Goal: Task Accomplishment & Management: Complete application form

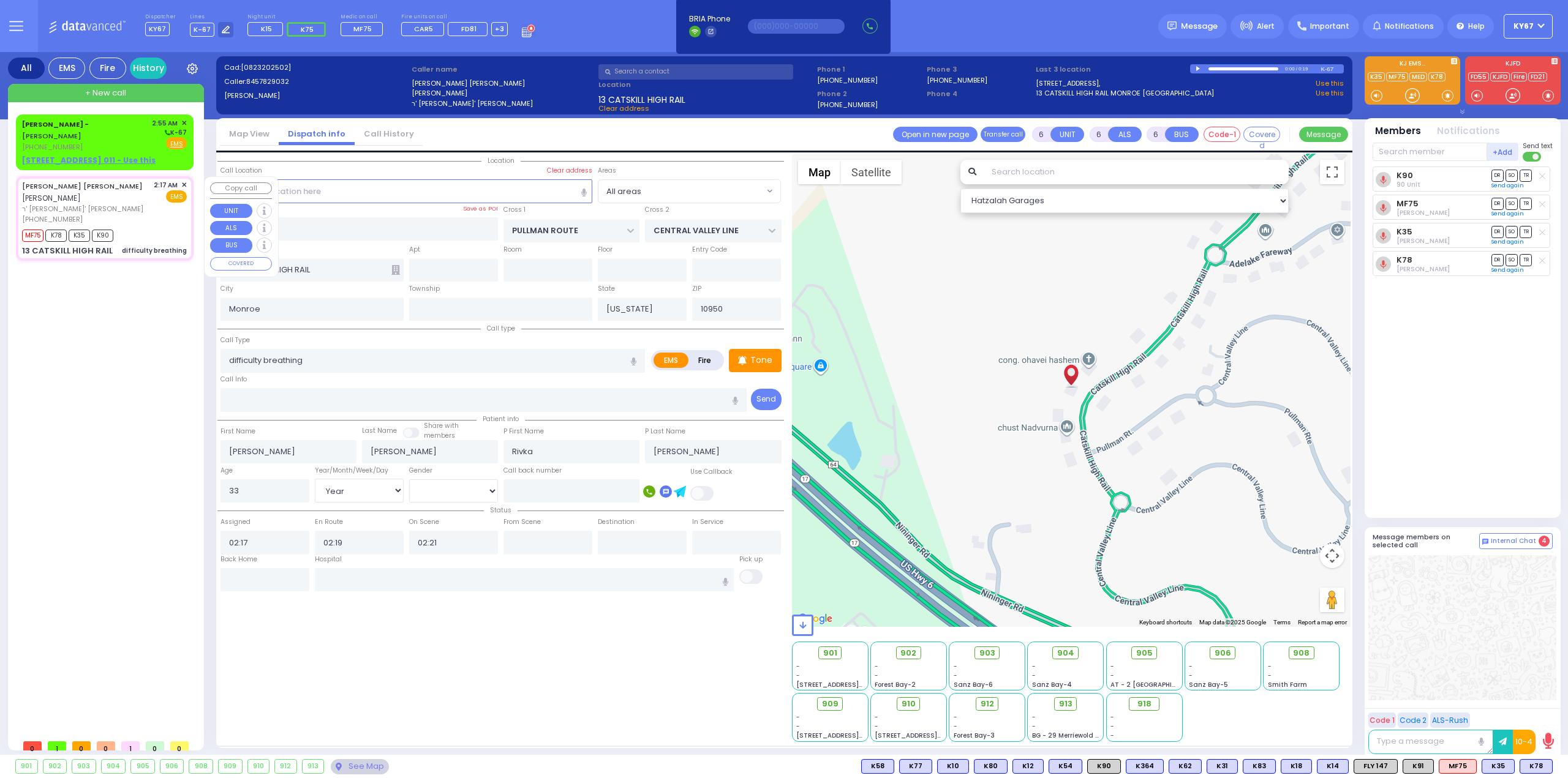
select select "Year"
click at [362, 770] on div "See Map" at bounding box center [359, 766] width 57 height 15
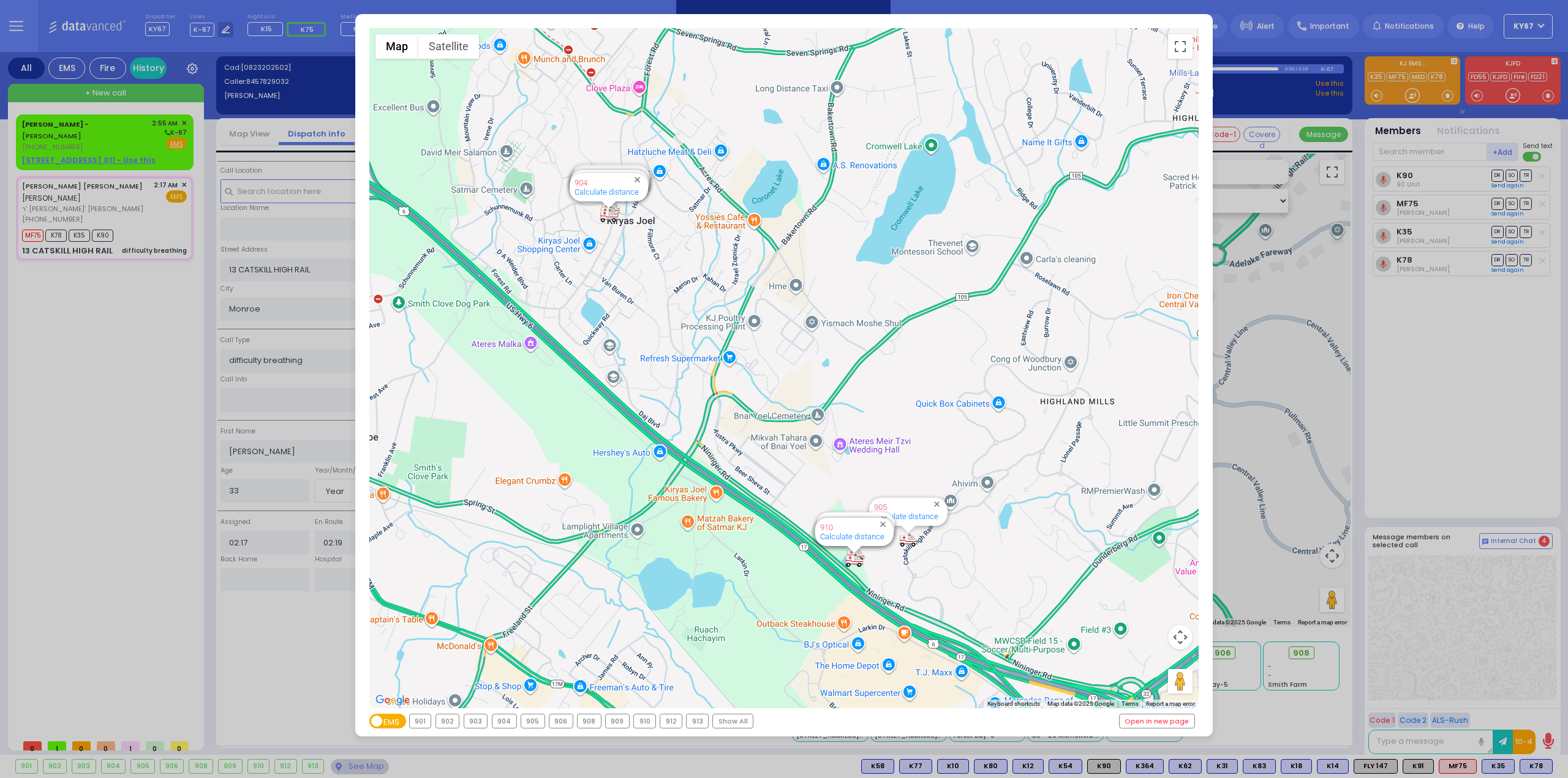
drag, startPoint x: 55, startPoint y: 538, endPoint x: 72, endPoint y: 373, distance: 165.9
click at [55, 535] on div "← Move left → Move right ↑ Move up ↓ Move down + Zoom in - Zoom out Home Jump l…" at bounding box center [784, 389] width 1568 height 778
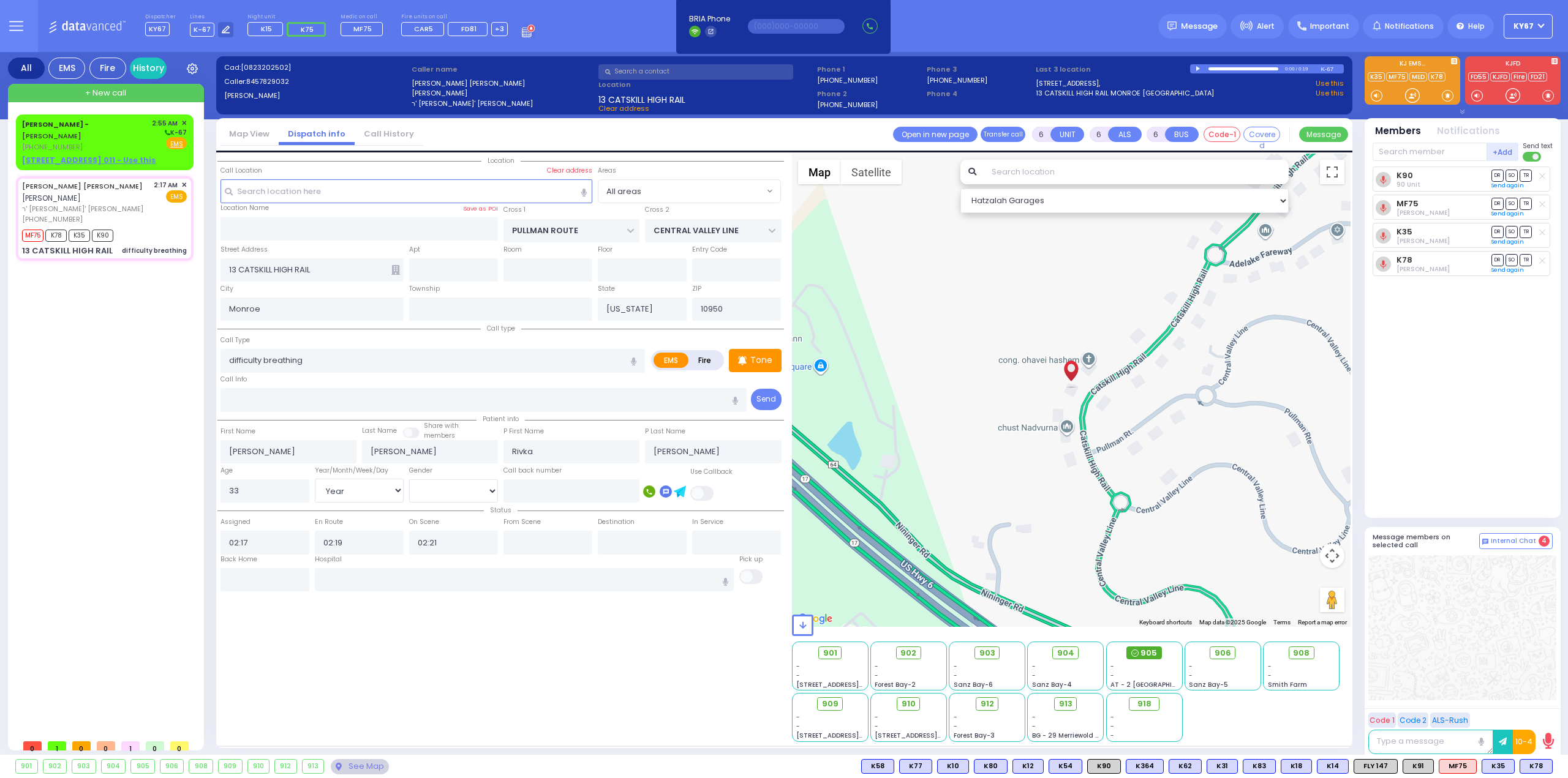
click at [1150, 655] on span "905" at bounding box center [1148, 654] width 17 height 13
select select
radio input "true"
select select "Year"
select select "Hatzalah Garages"
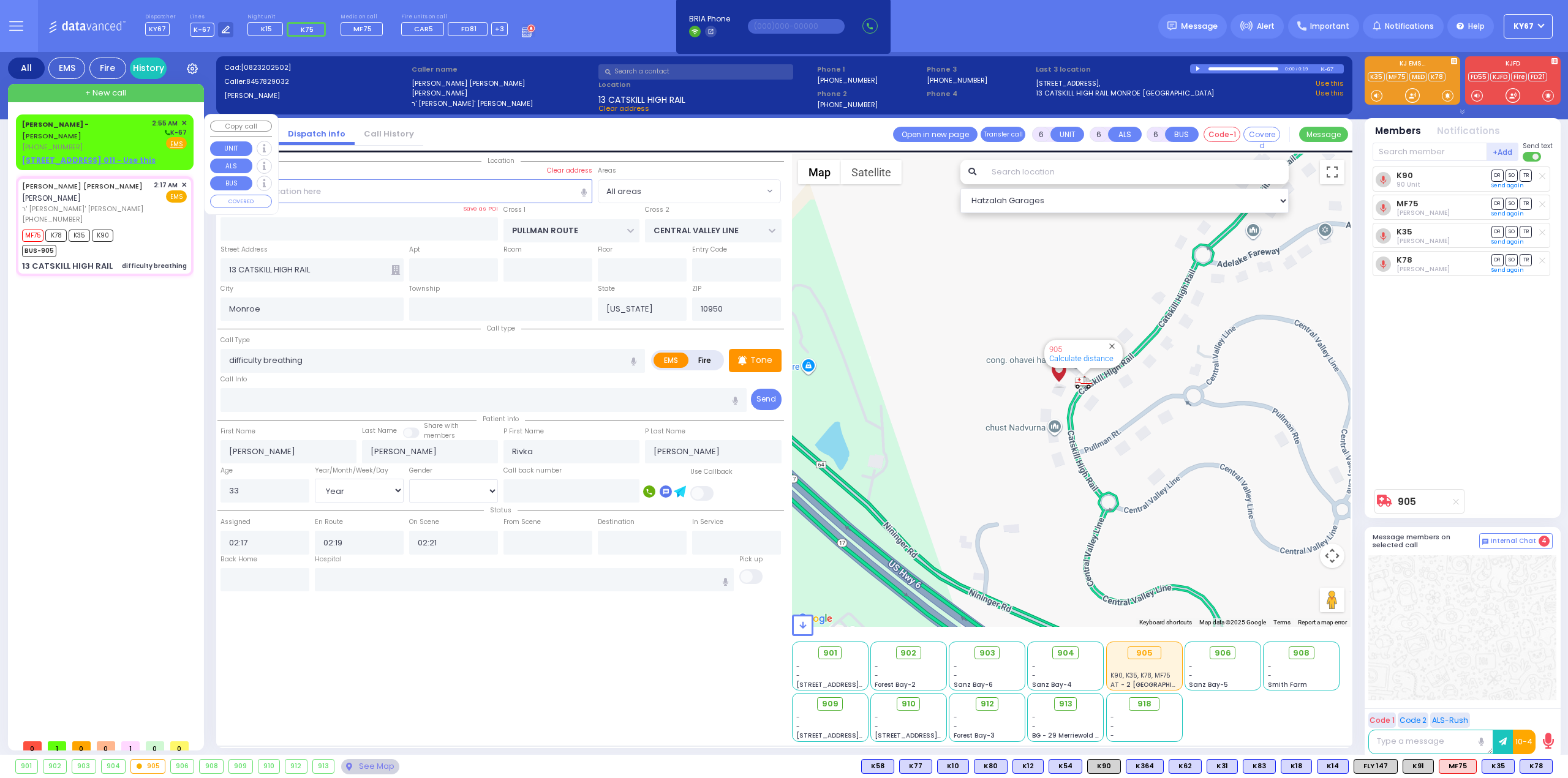
click at [113, 130] on div "Dr. Markowitz - ZelCare - ZELENKO VLADIMI" at bounding box center [85, 130] width 126 height 24
type input "2"
type input "1"
select select
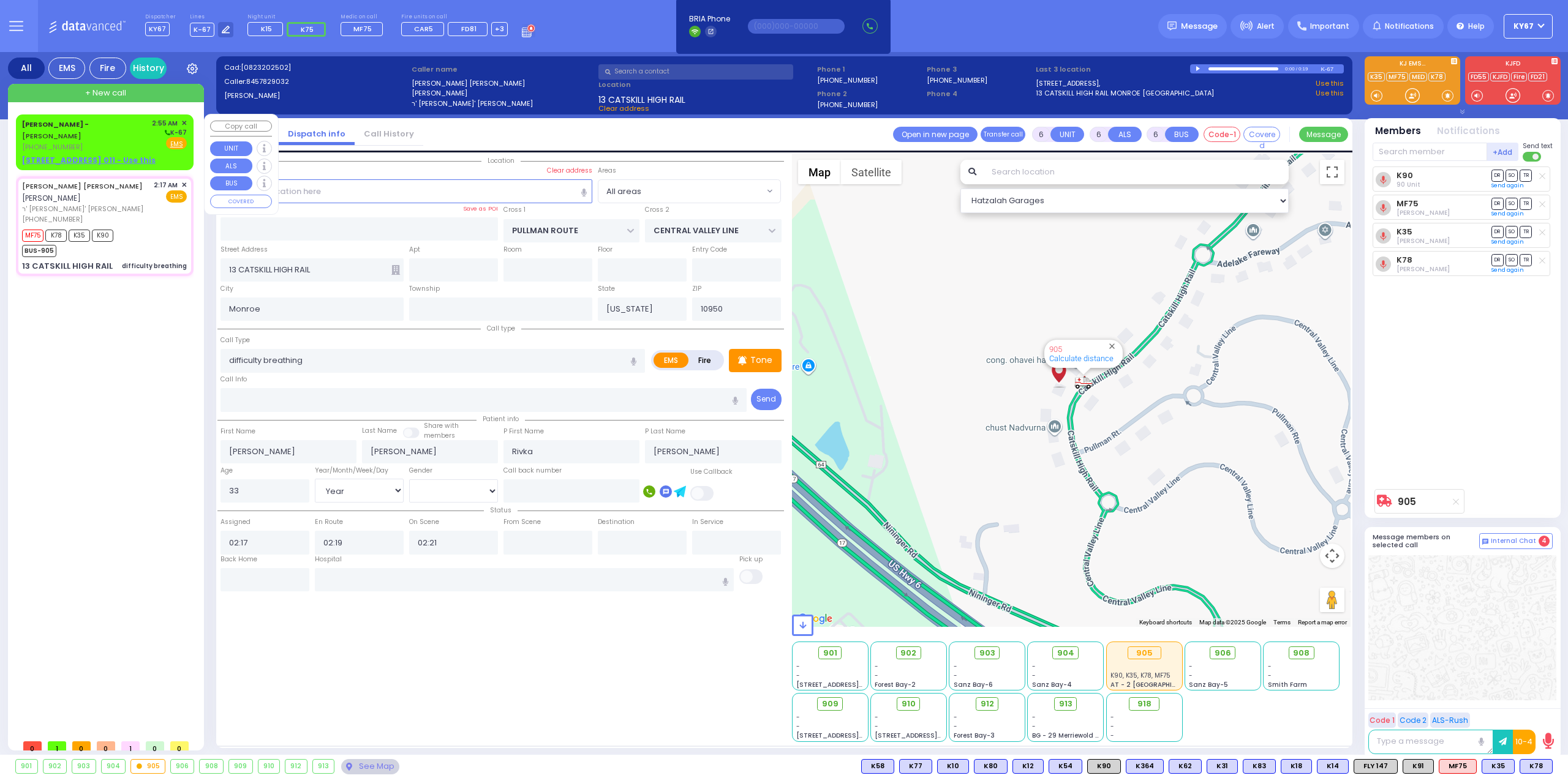
radio input "true"
select select
type input "02:55"
select select "Hatzalah Garages"
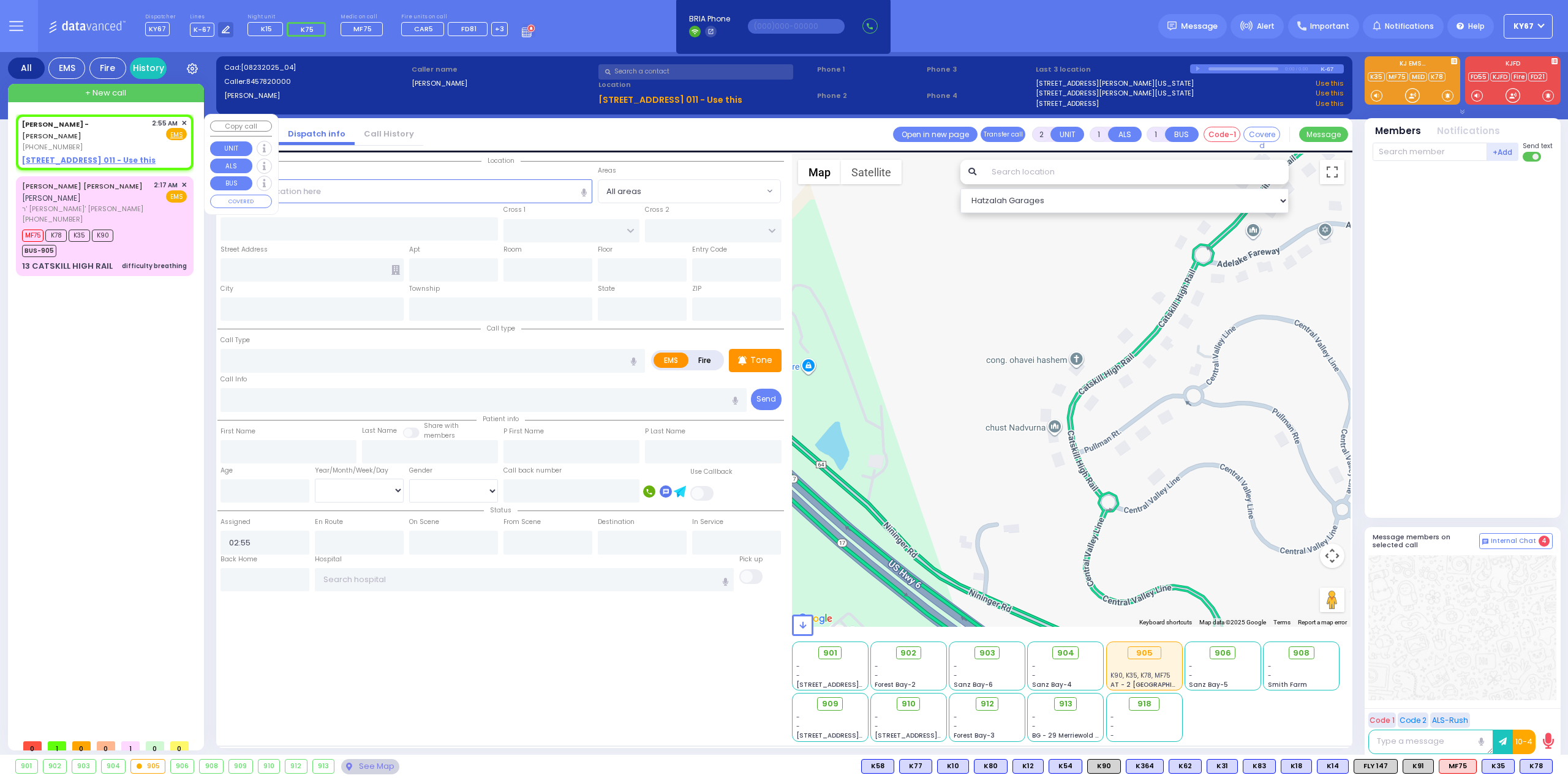
select select
radio input "true"
select select
select select "Hatzalah Garages"
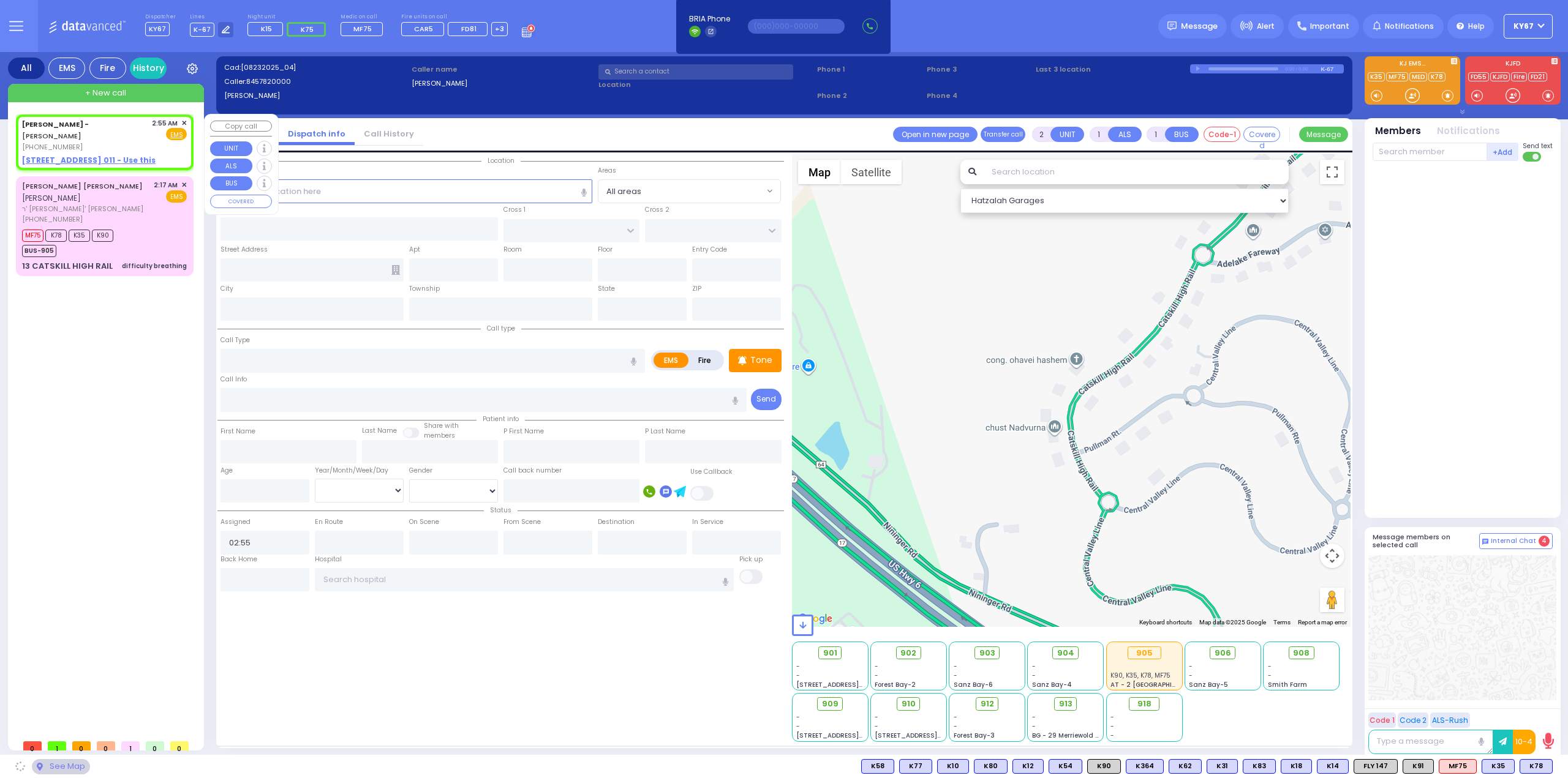
click at [184, 123] on span "✕" at bounding box center [184, 123] width 6 height 10
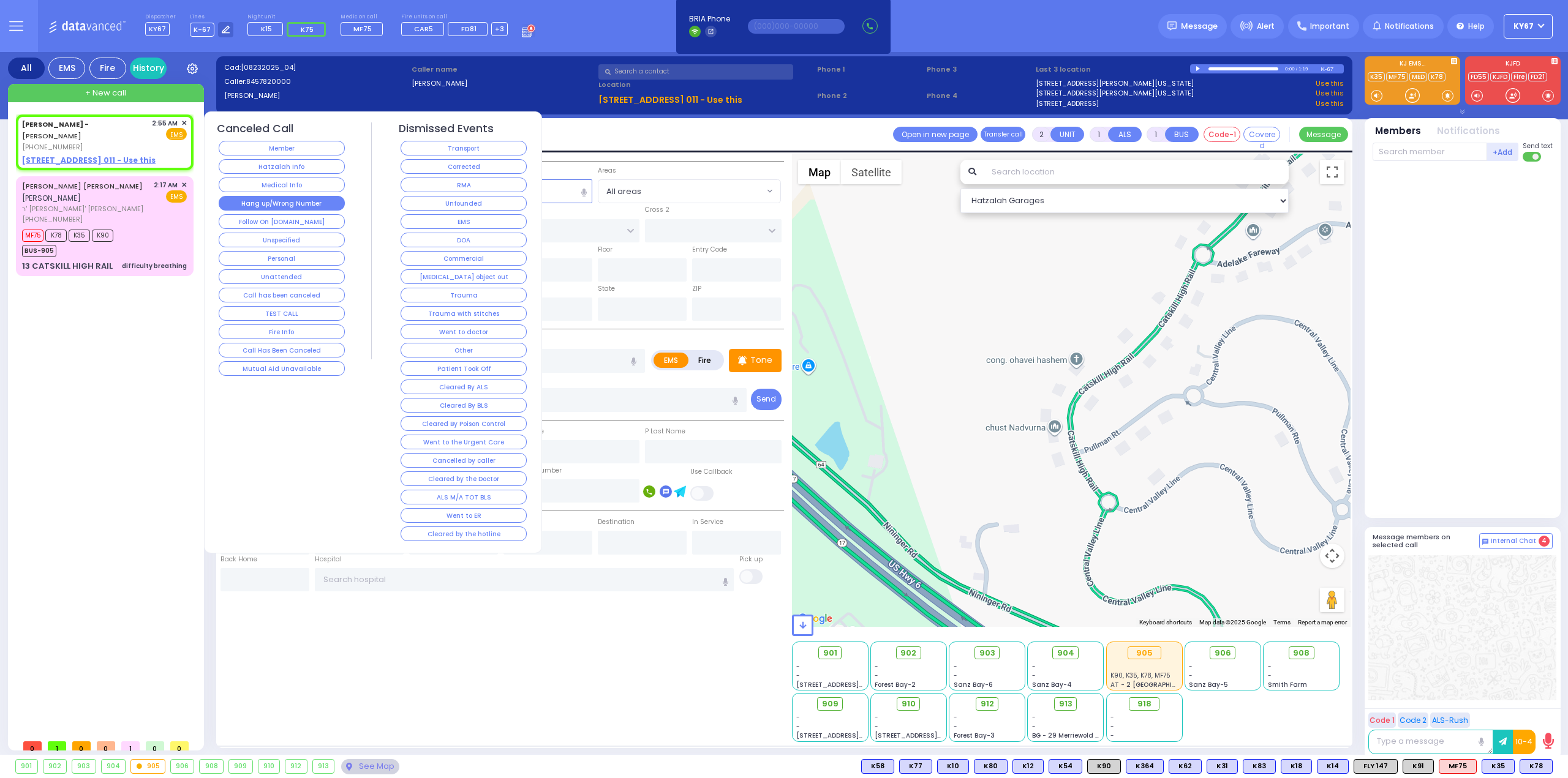
click at [296, 196] on button "Hang up/Wrong Number" at bounding box center [281, 203] width 127 height 15
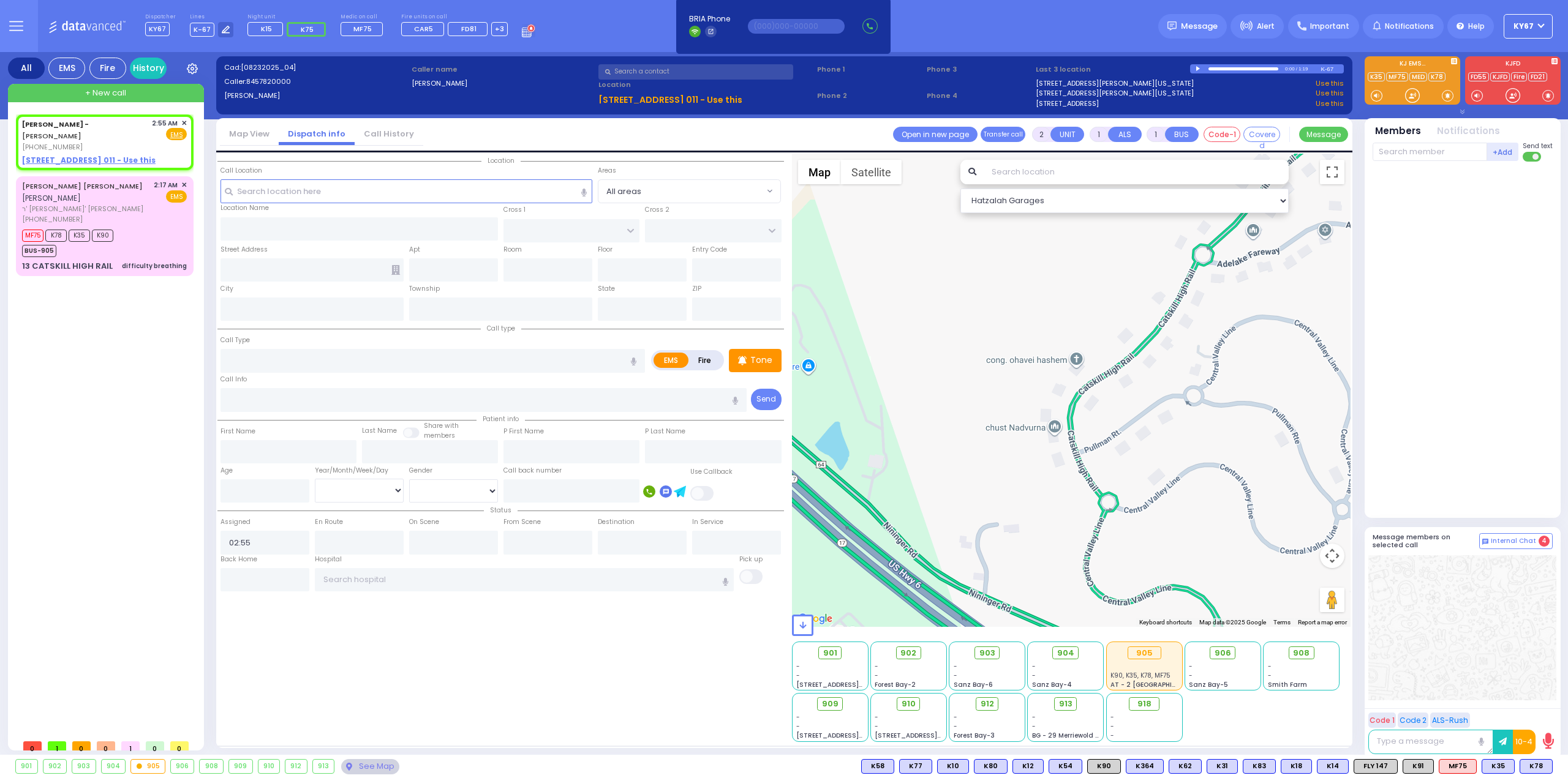
select select
radio input "true"
select select
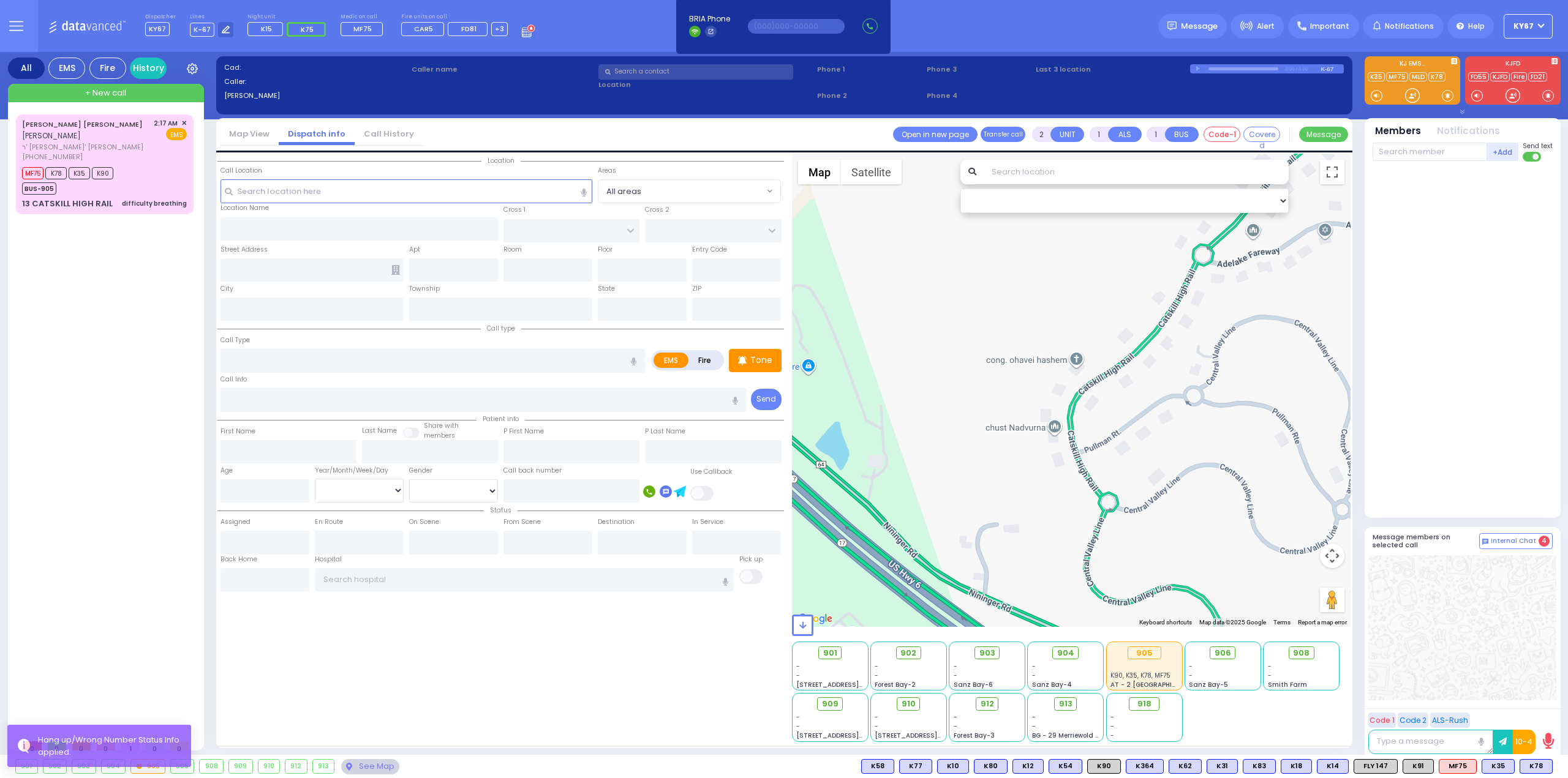
click at [105, 368] on div "MAYER SHRAGA SCHWARTZ מאיר שרגא שווארץ ר' יעקב נפתלי - ר' משה אלי' גראס (845) 7…" at bounding box center [107, 424] width 182 height 619
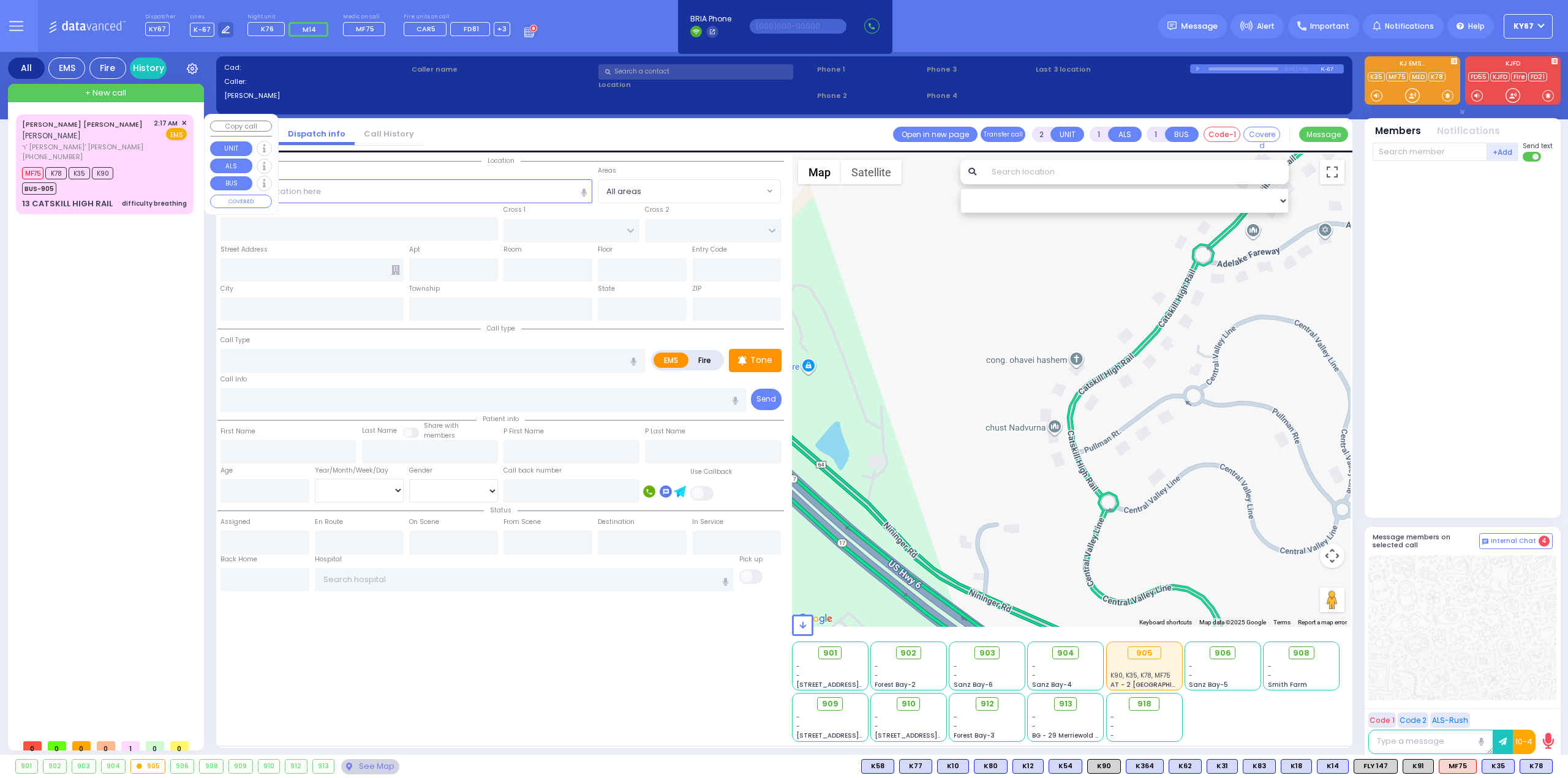
click at [182, 123] on span "✕" at bounding box center [184, 123] width 6 height 10
click at [180, 122] on div "2:17 AM ✕" at bounding box center [171, 123] width 34 height 10
type input "6"
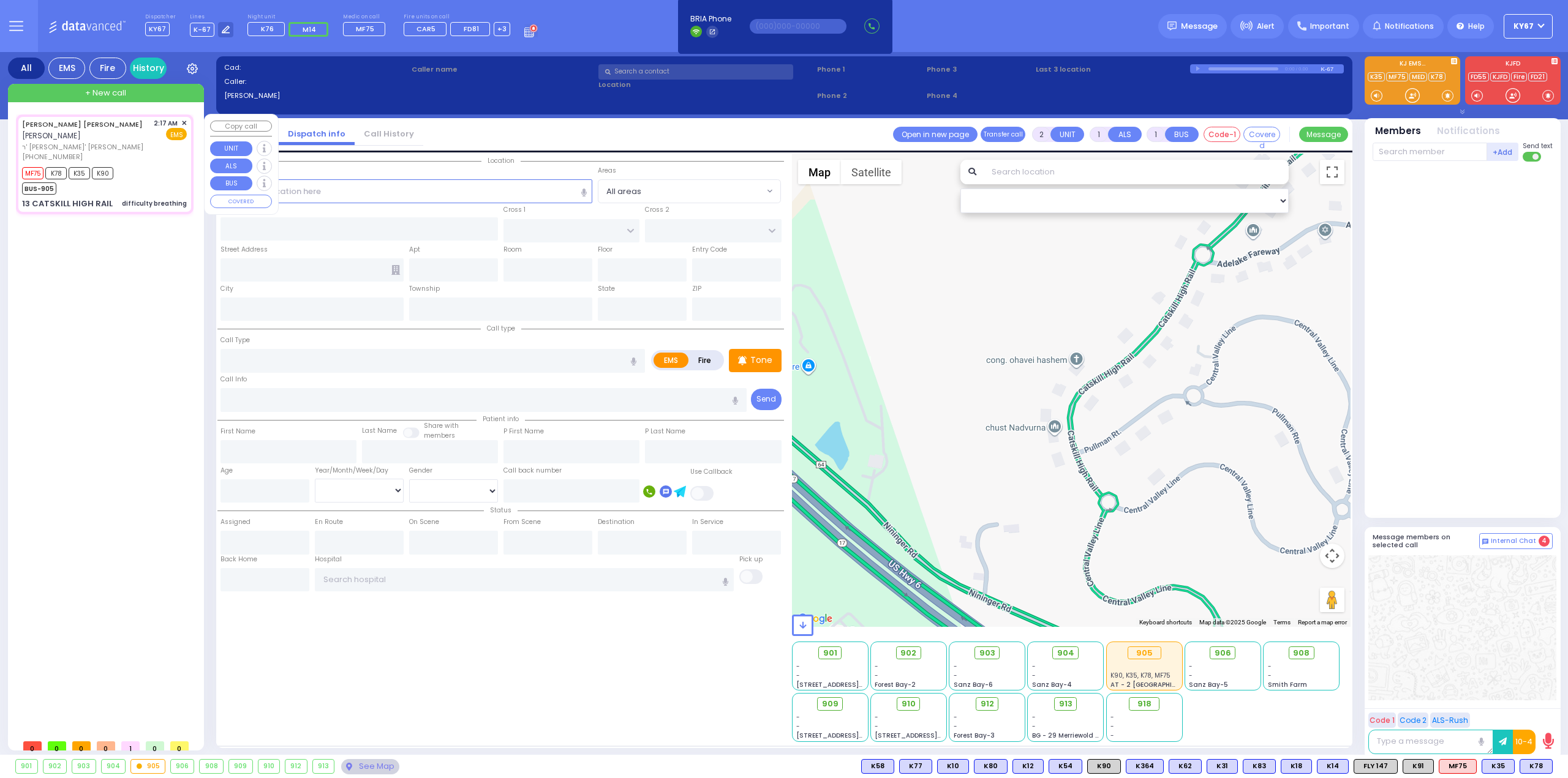
select select
type input "difficulty breathing"
radio input "true"
type input "MAYER SHRAGA"
type input "SCHWARTZ"
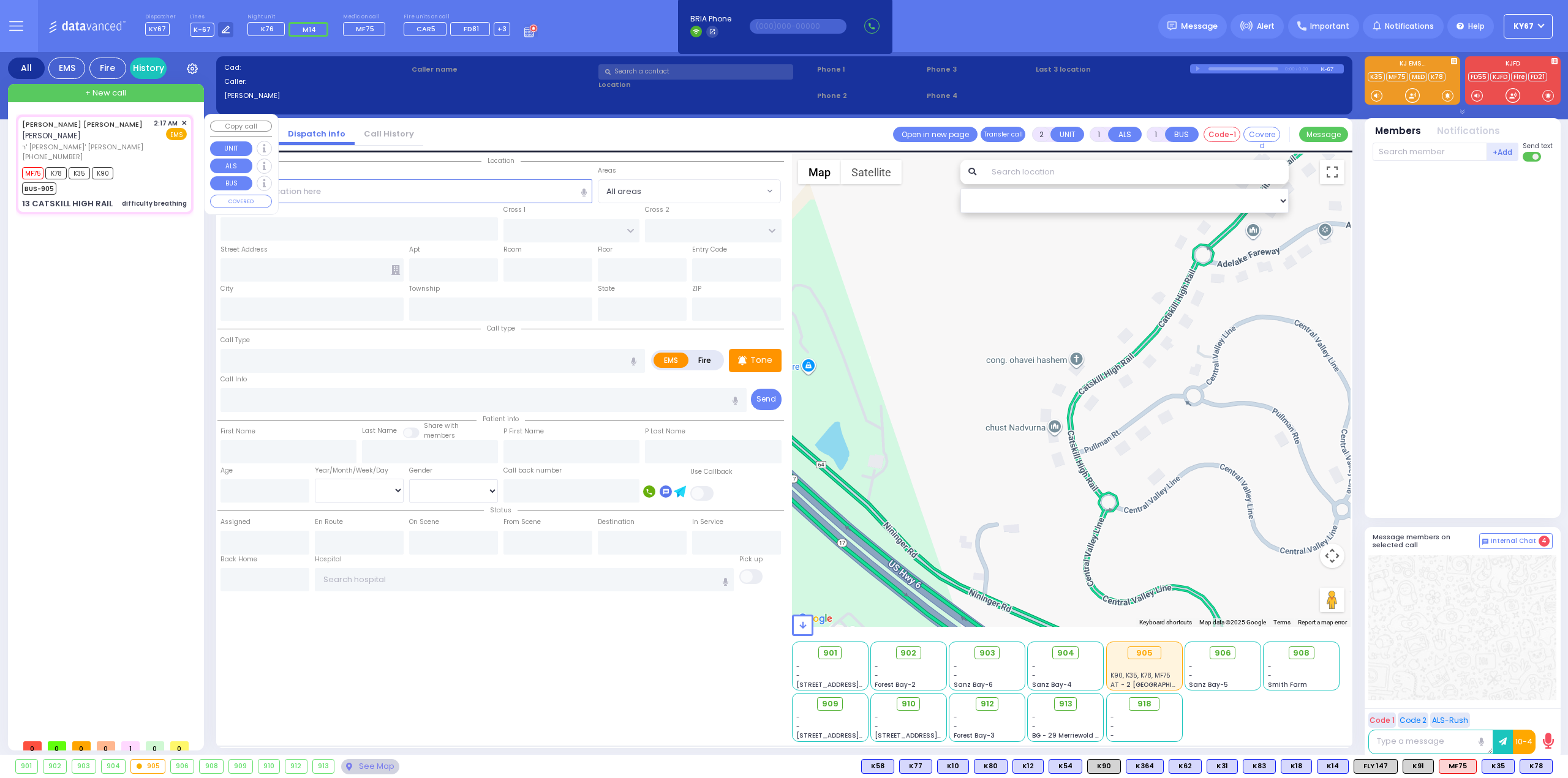
type input "Rivka"
type input "[PERSON_NAME]"
type input "33"
select select "Year"
type input "02:17"
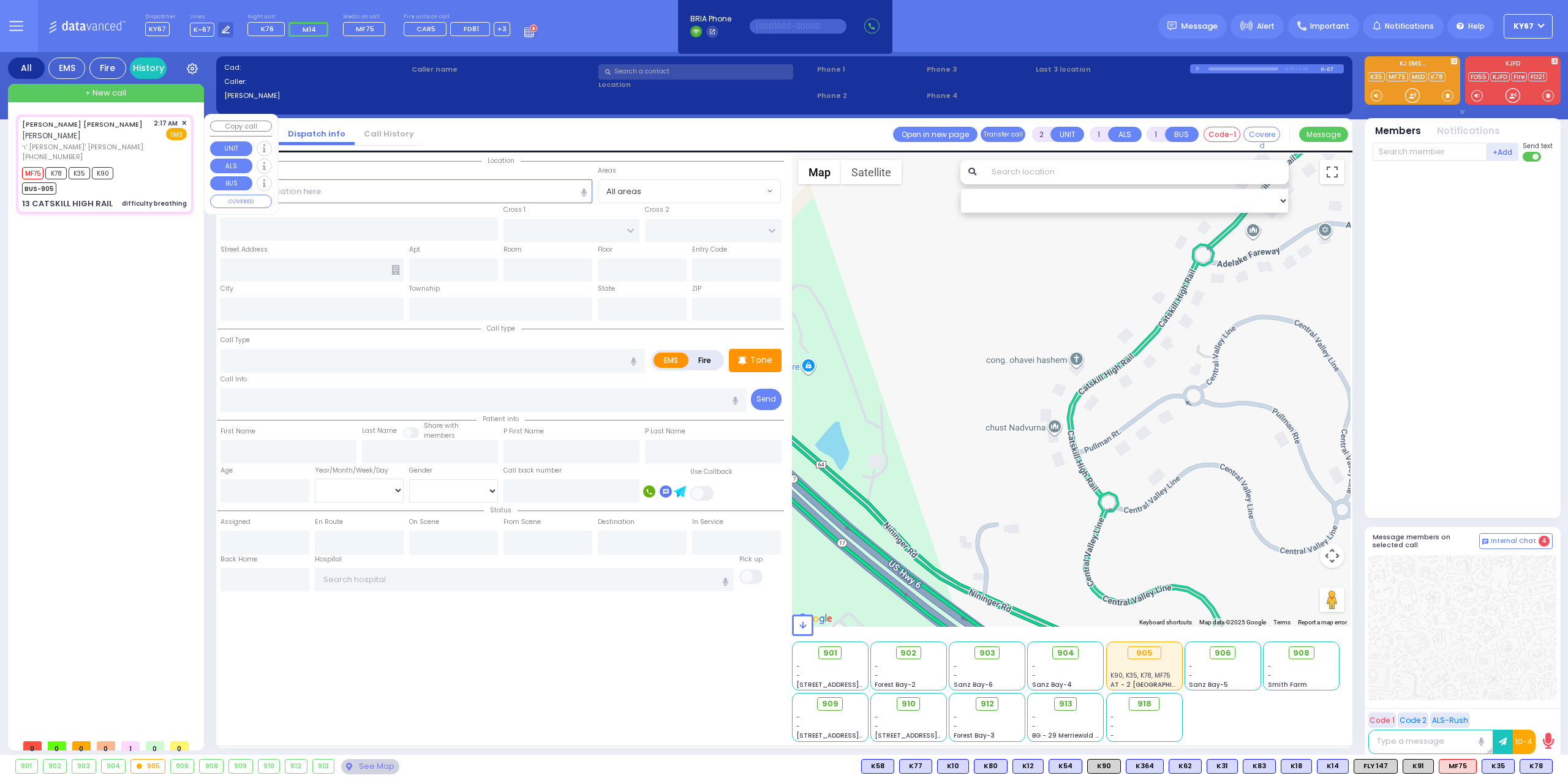
type input "02:19"
type input "02:21"
type input "PULLMAN ROUTE"
type input "CENTRAL VALLEY LINE"
type input "13 CATSKILL HIGH RAIL"
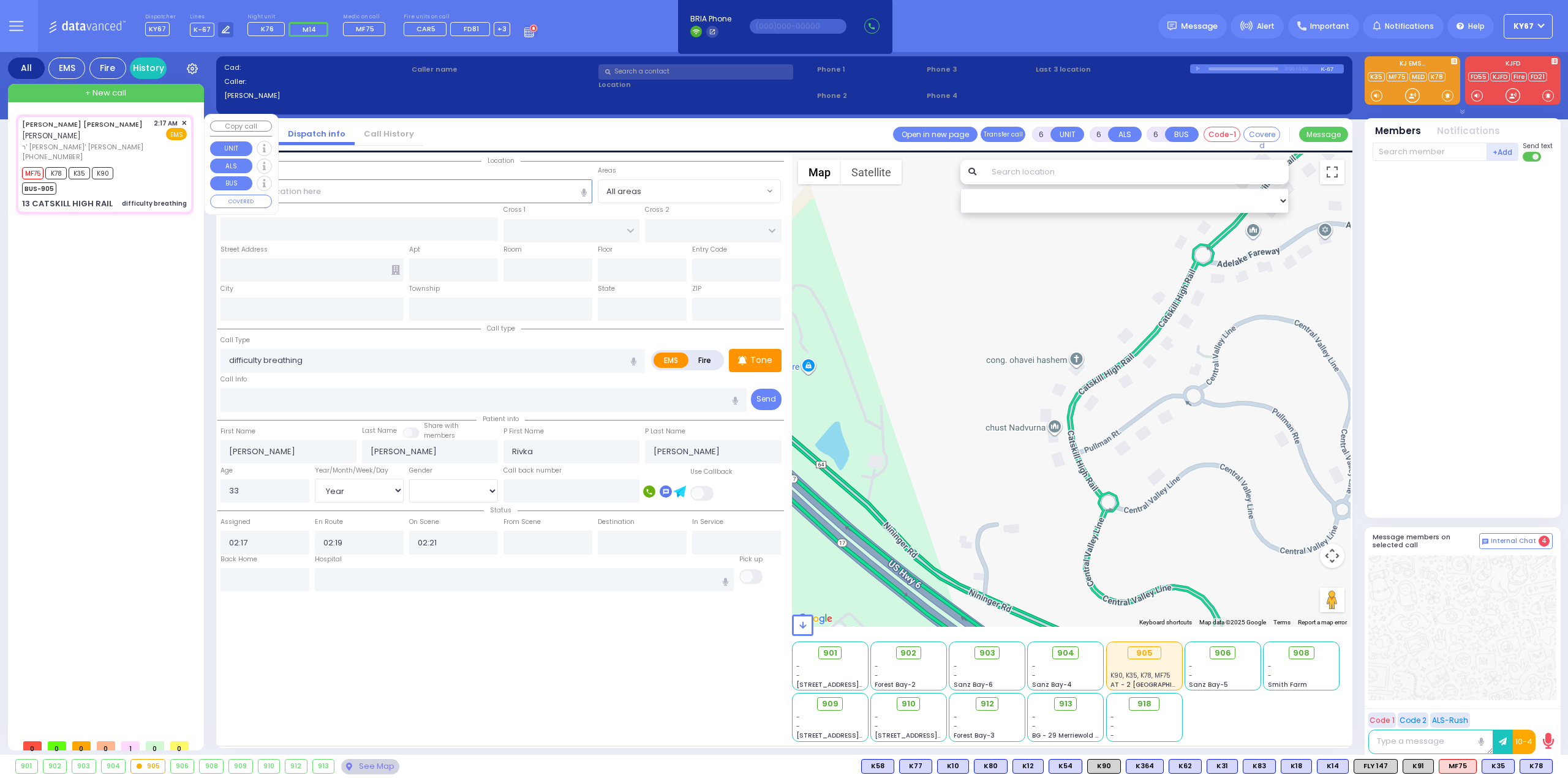
type input "Monroe"
type input "New York"
type input "10950"
select select "Hatzalah Garages"
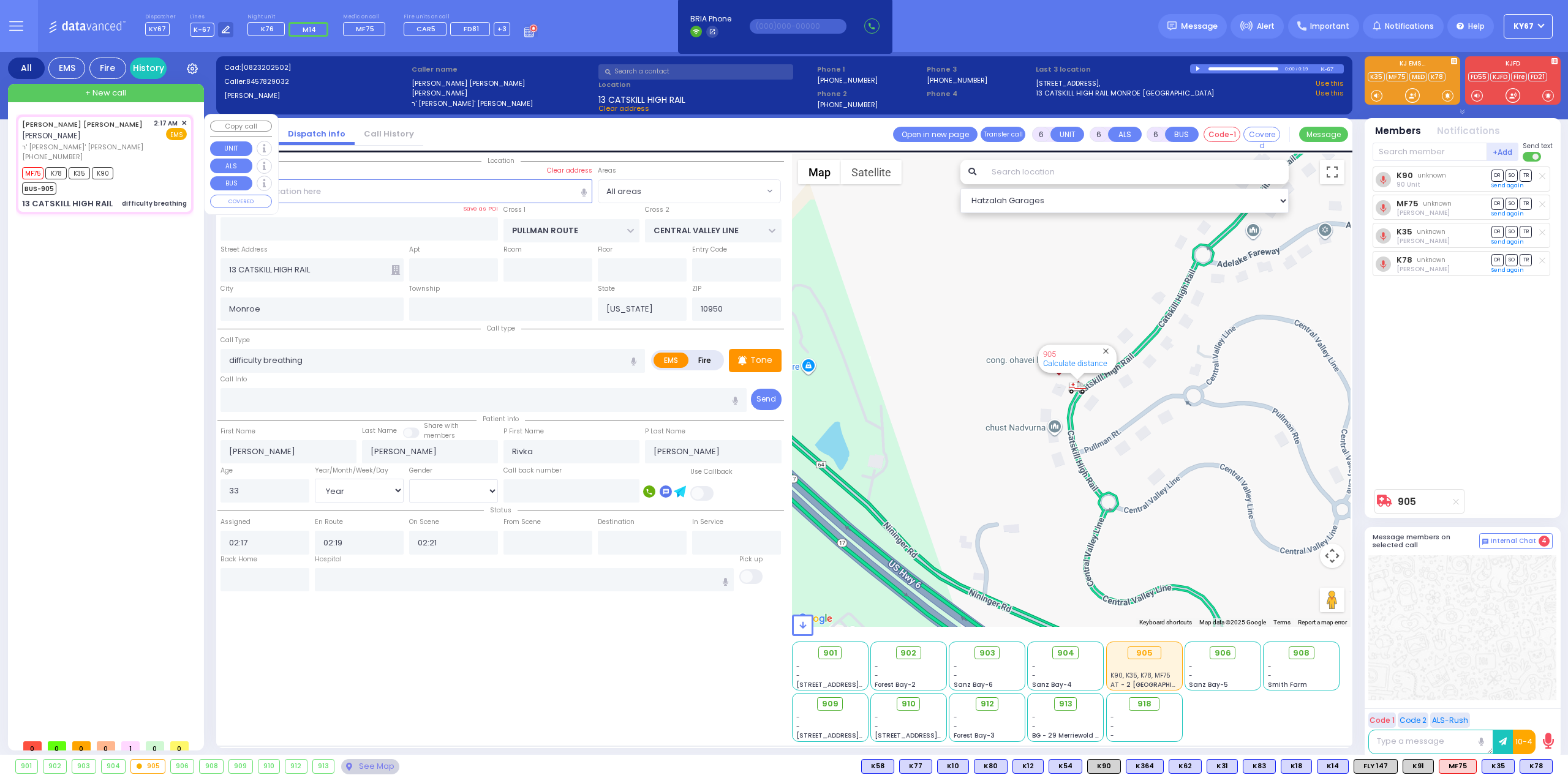
click at [182, 122] on span "✕" at bounding box center [184, 123] width 6 height 10
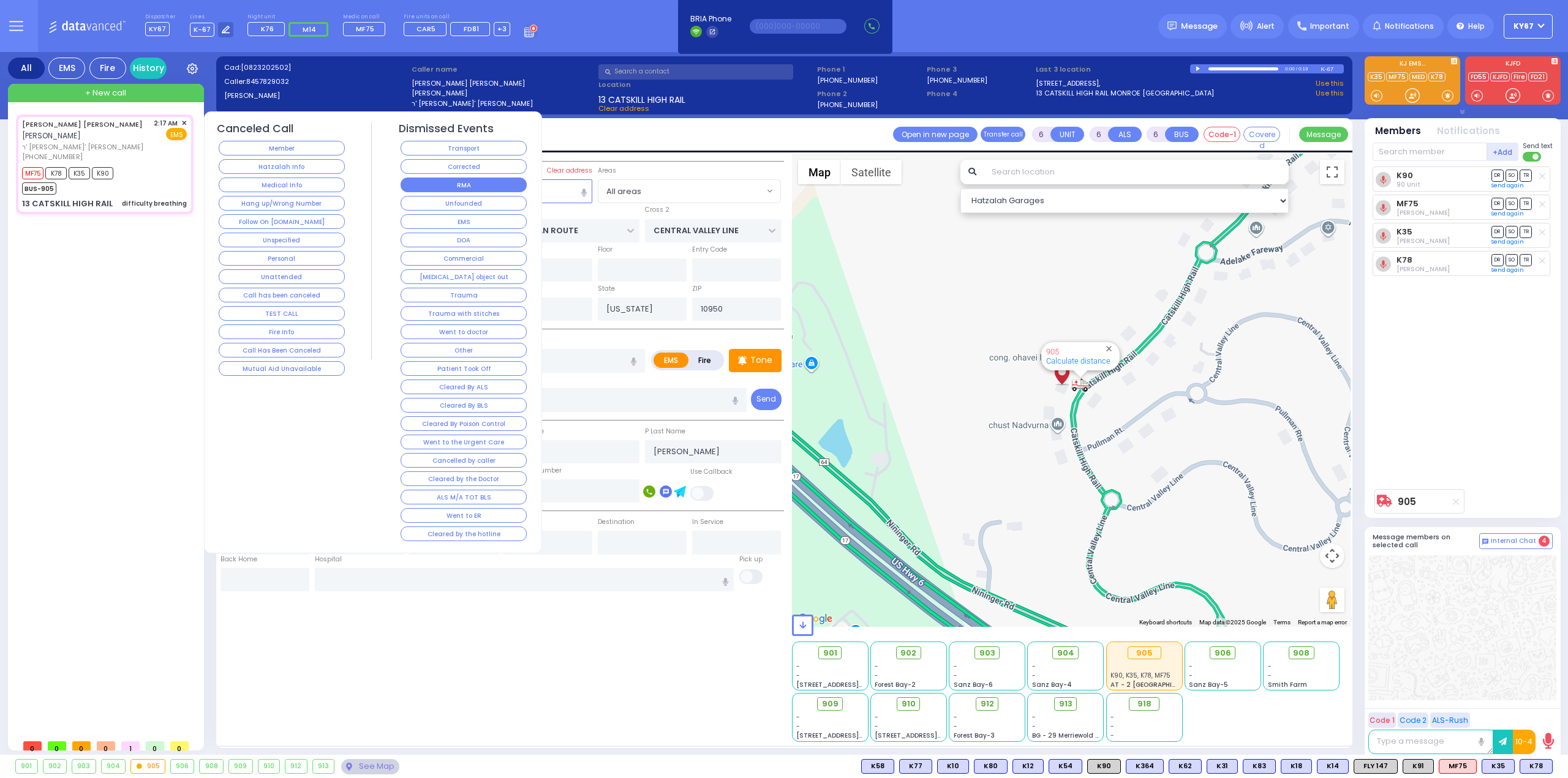
click at [451, 186] on button "RMA" at bounding box center [464, 185] width 127 height 15
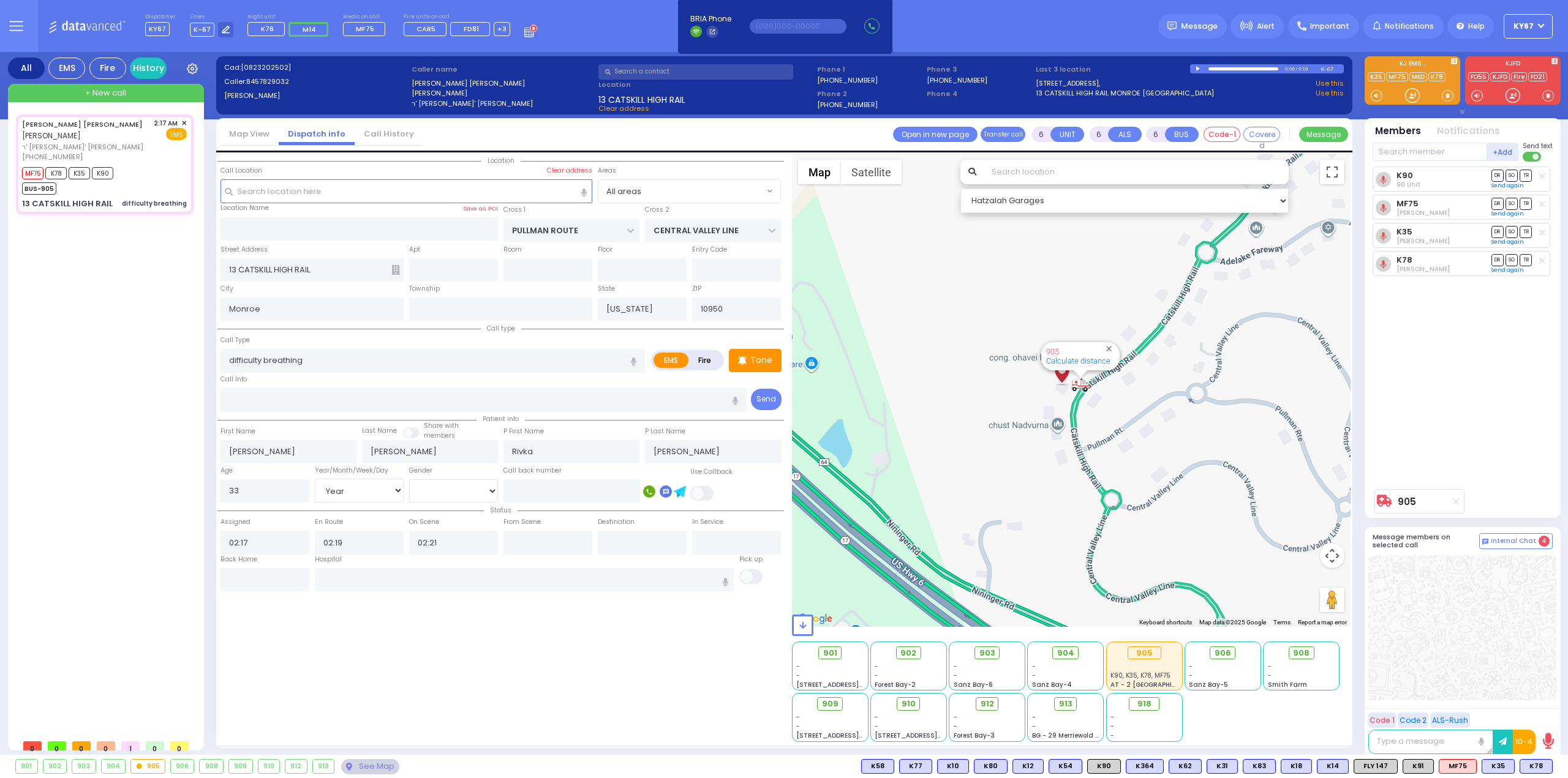
select select
radio input "true"
select select
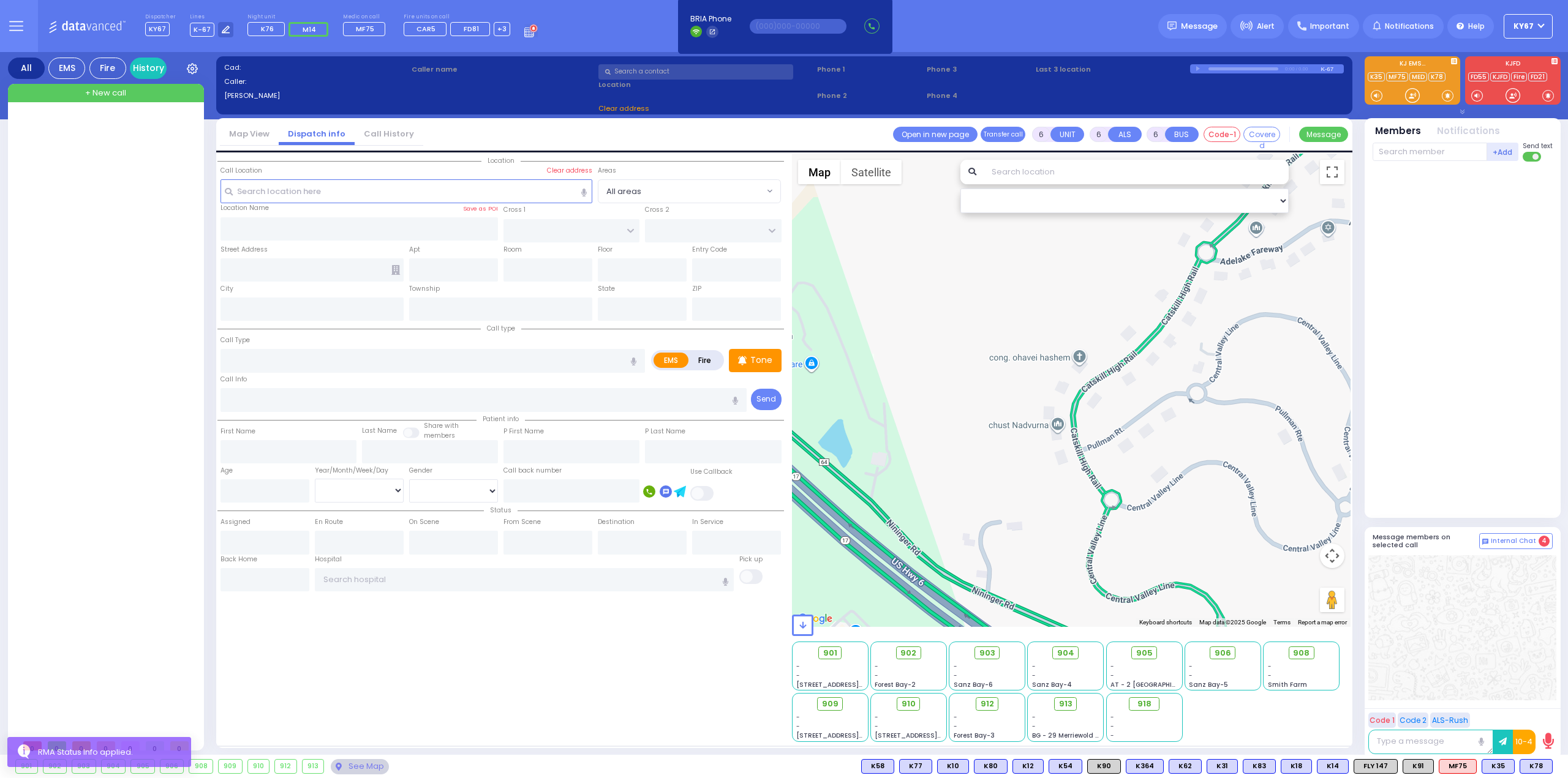
click at [156, 341] on div at bounding box center [107, 424] width 182 height 619
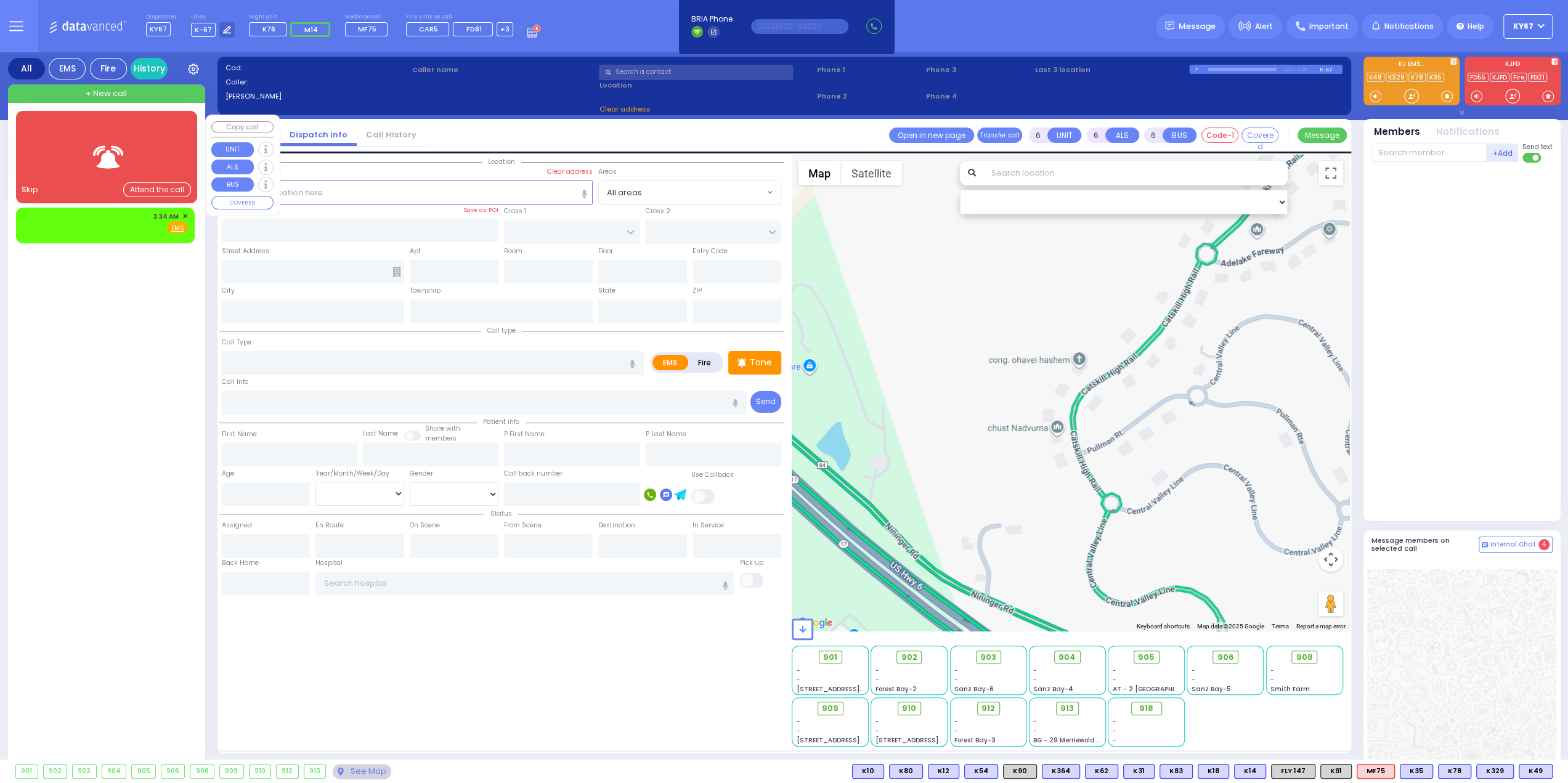
click at [187, 216] on span "✕" at bounding box center [185, 216] width 6 height 10
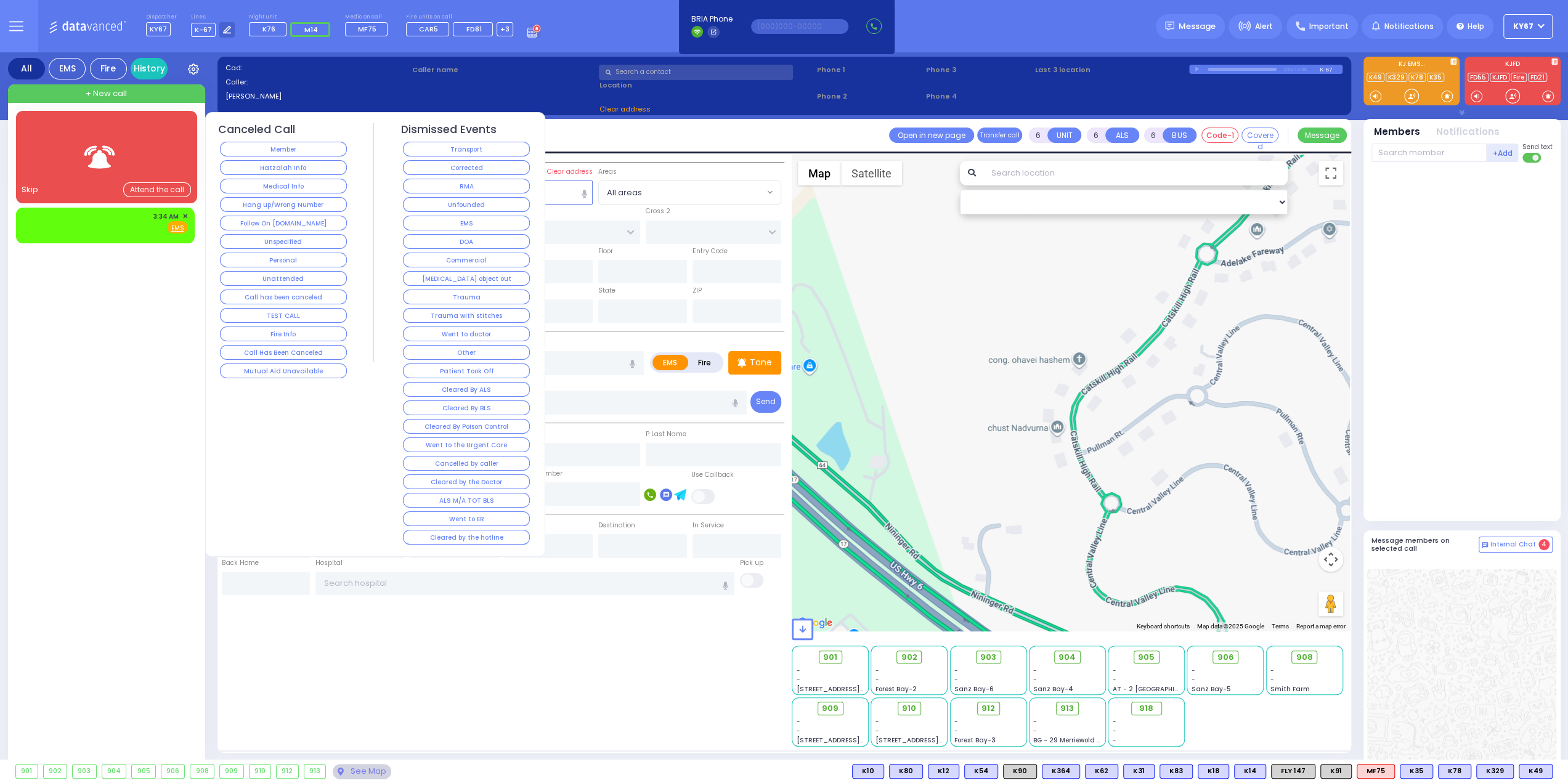
click at [145, 147] on div at bounding box center [107, 157] width 145 height 60
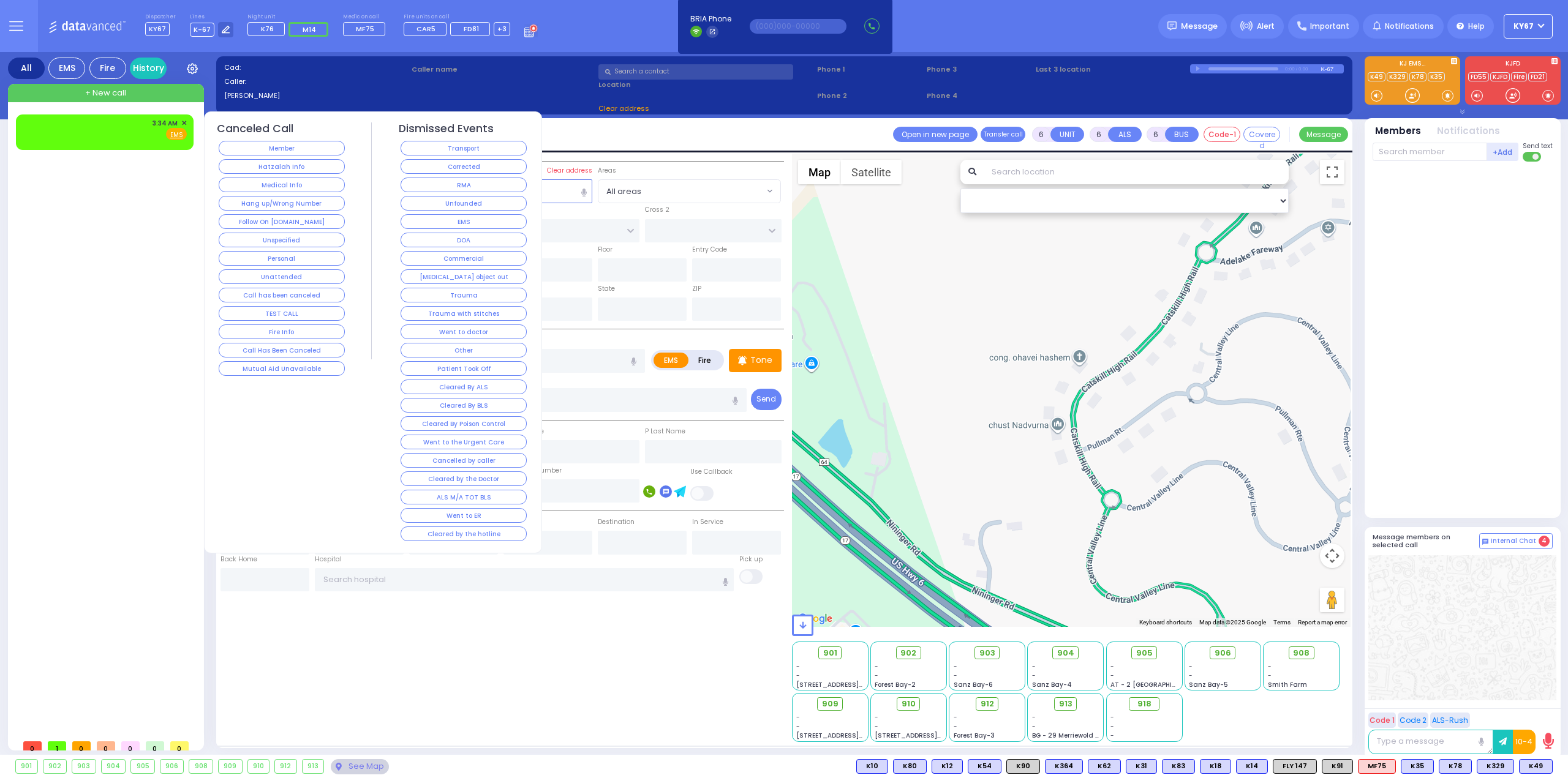
click at [121, 218] on div "3:34 AM ✕ EMS" at bounding box center [107, 424] width 182 height 619
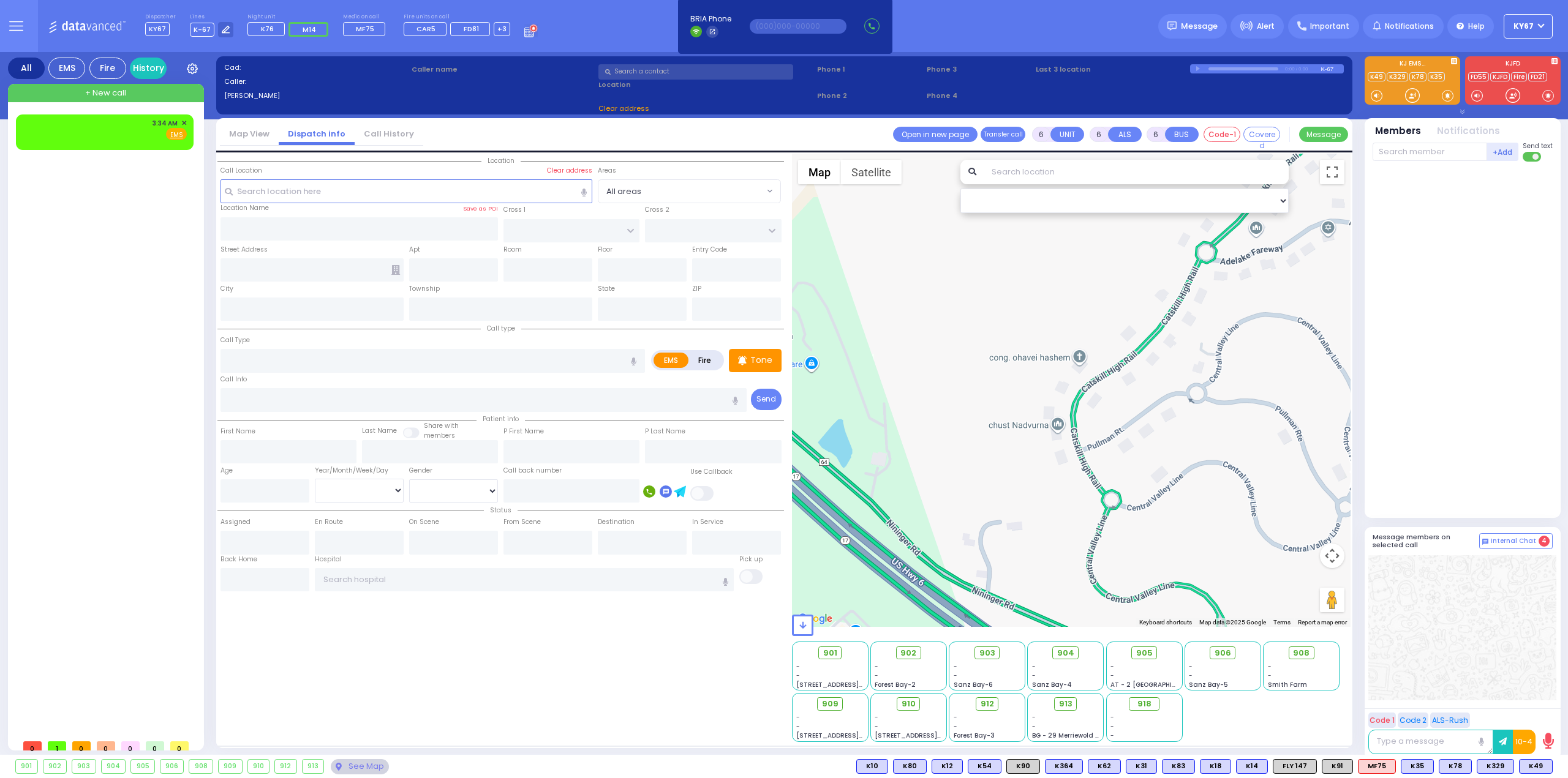
click at [98, 438] on div "3:34 AM ✕ EMS" at bounding box center [107, 424] width 182 height 619
click at [6, 24] on button at bounding box center [16, 26] width 44 height 52
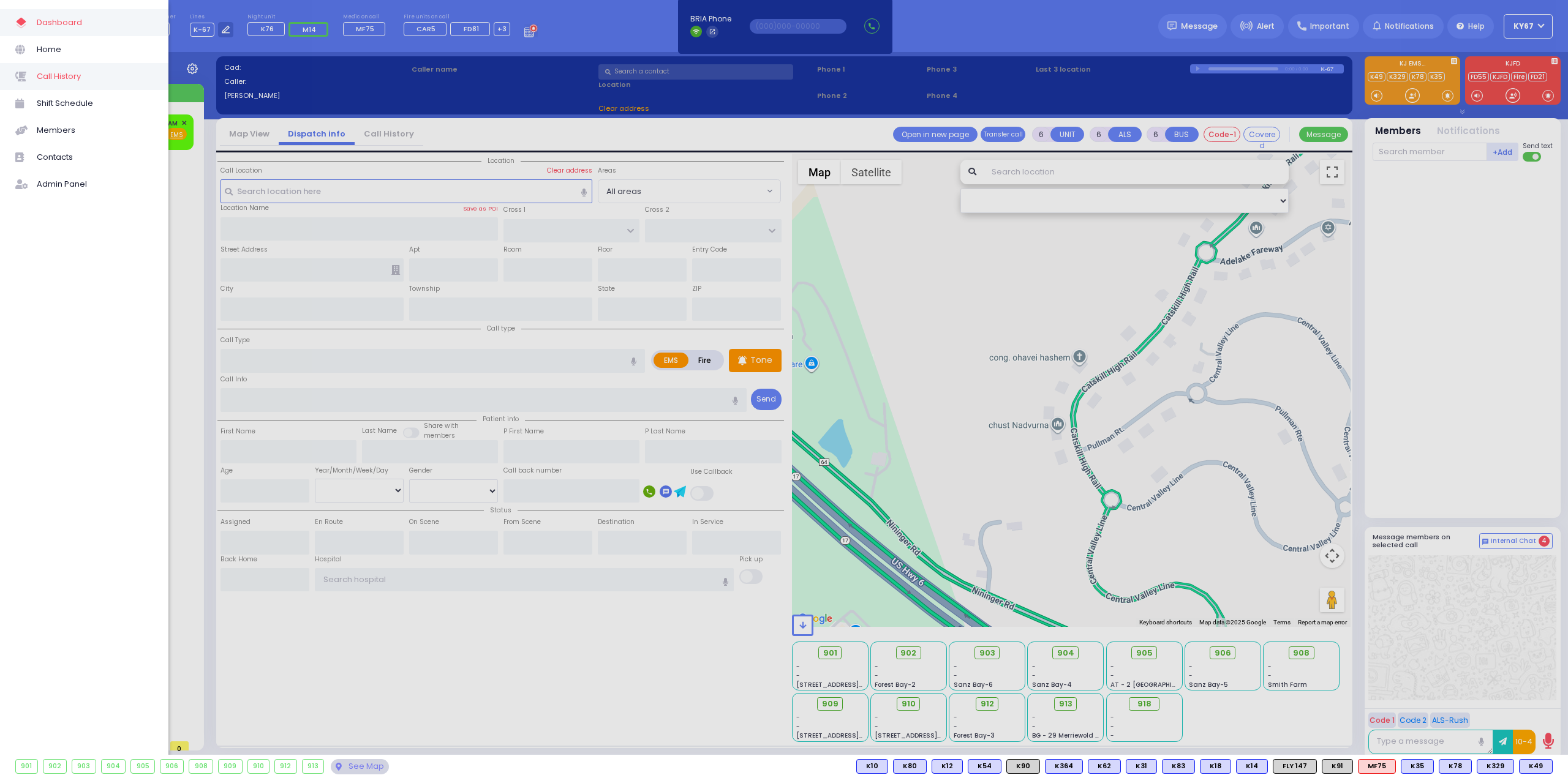
click at [60, 81] on span "Call History" at bounding box center [95, 76] width 116 height 16
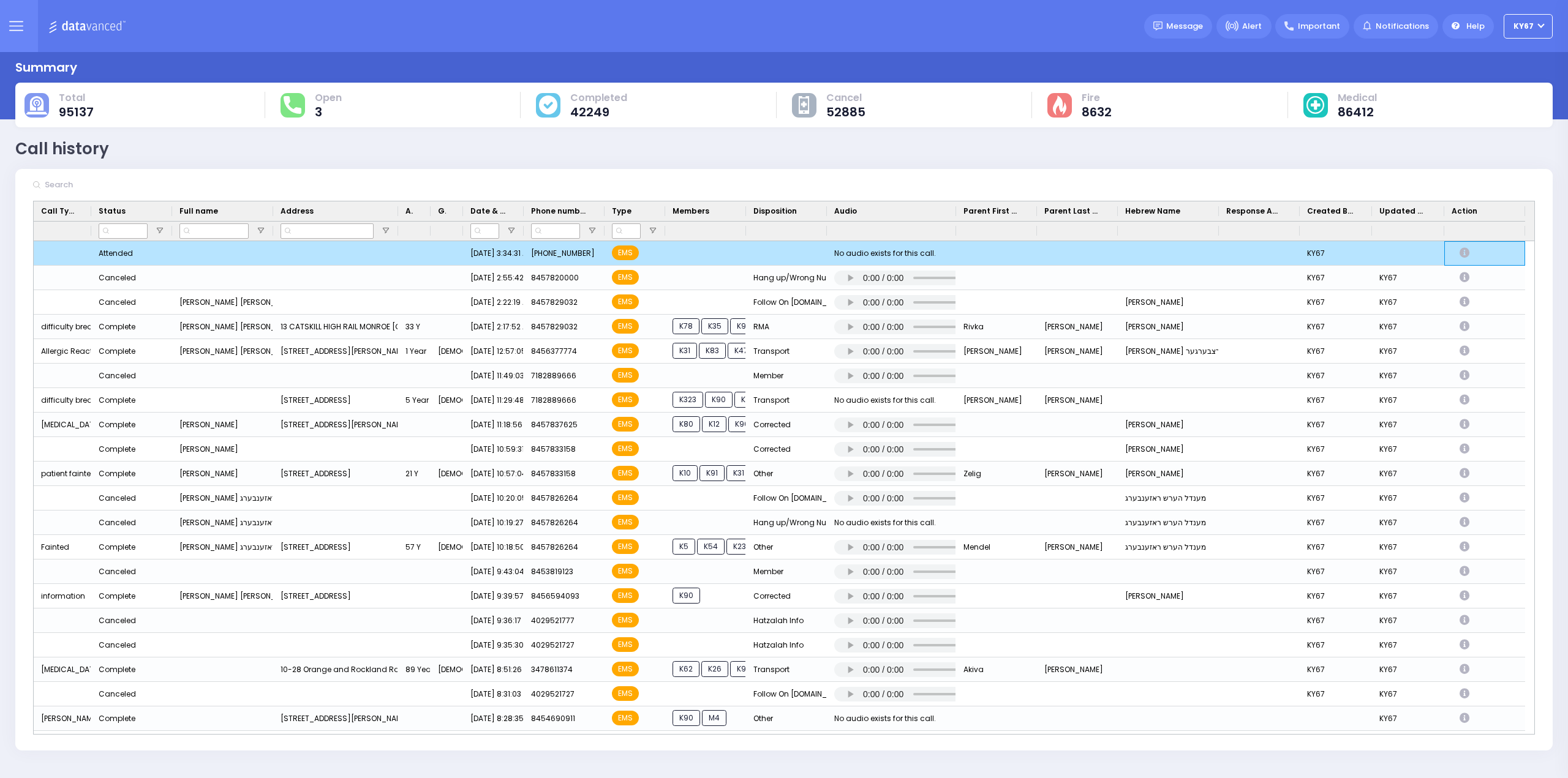
click at [1467, 255] on icon "Press SPACE to deselect this row." at bounding box center [1466, 253] width 13 height 10
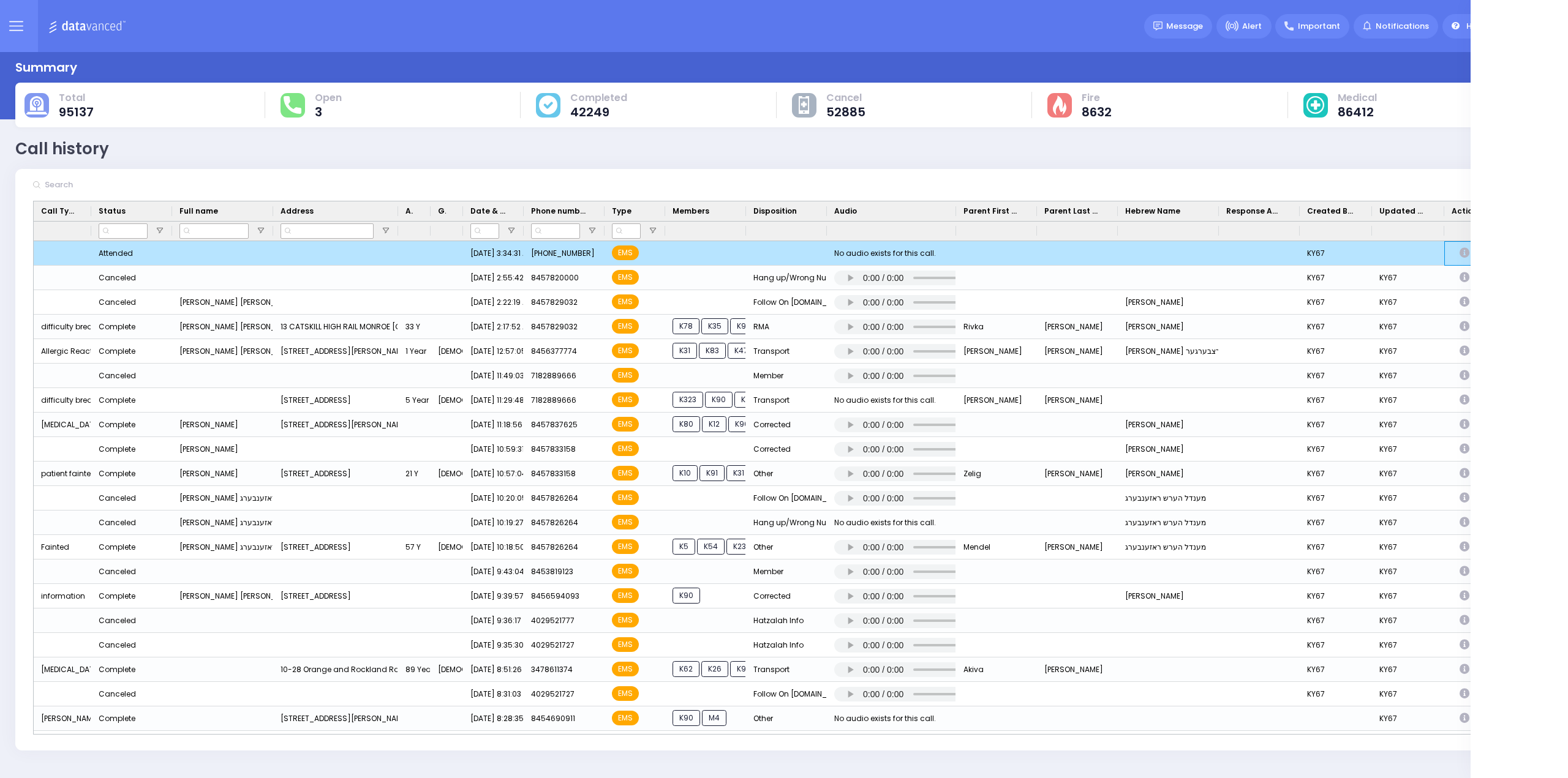
select select
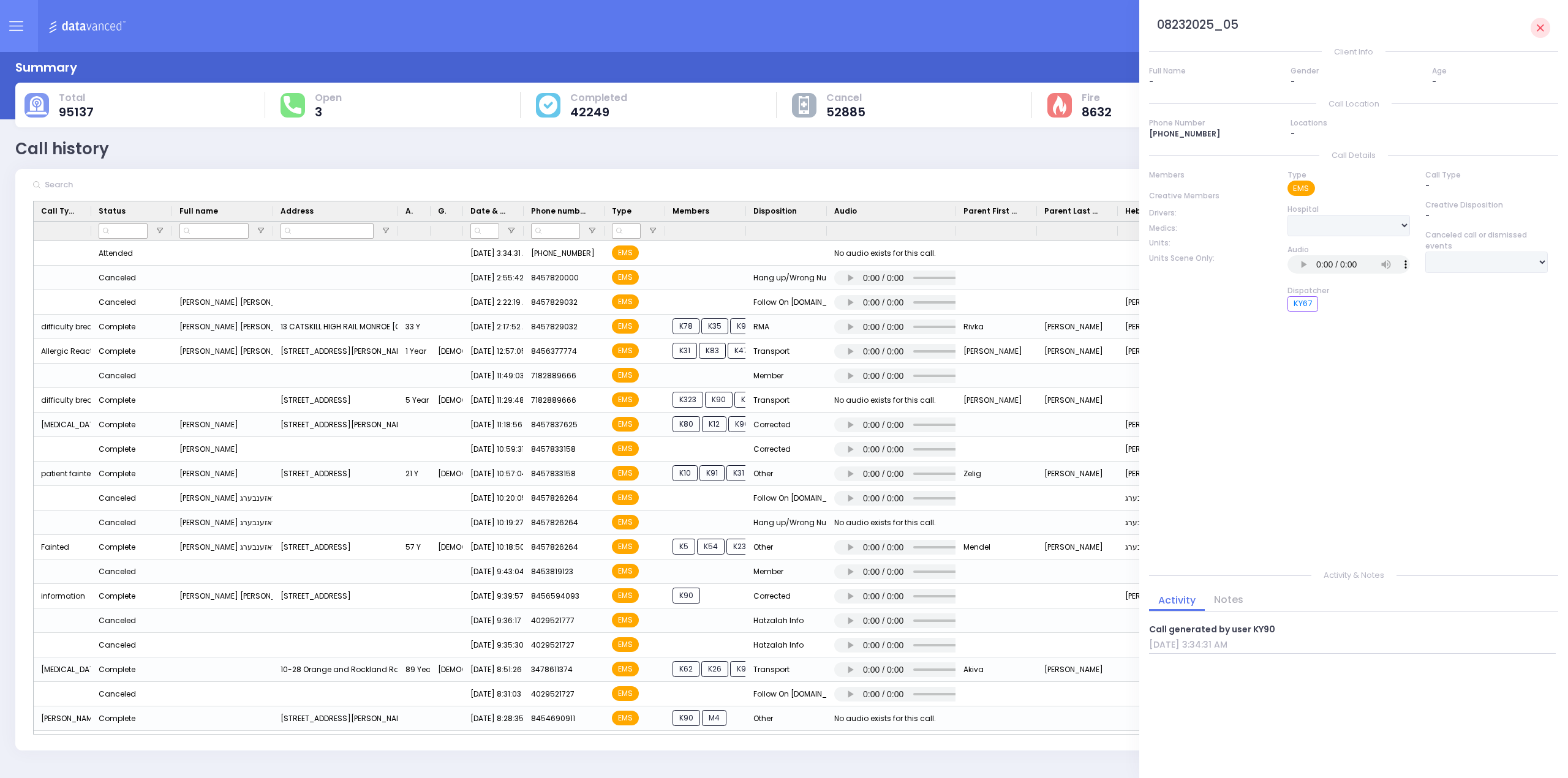
click at [24, 35] on button at bounding box center [16, 26] width 44 height 52
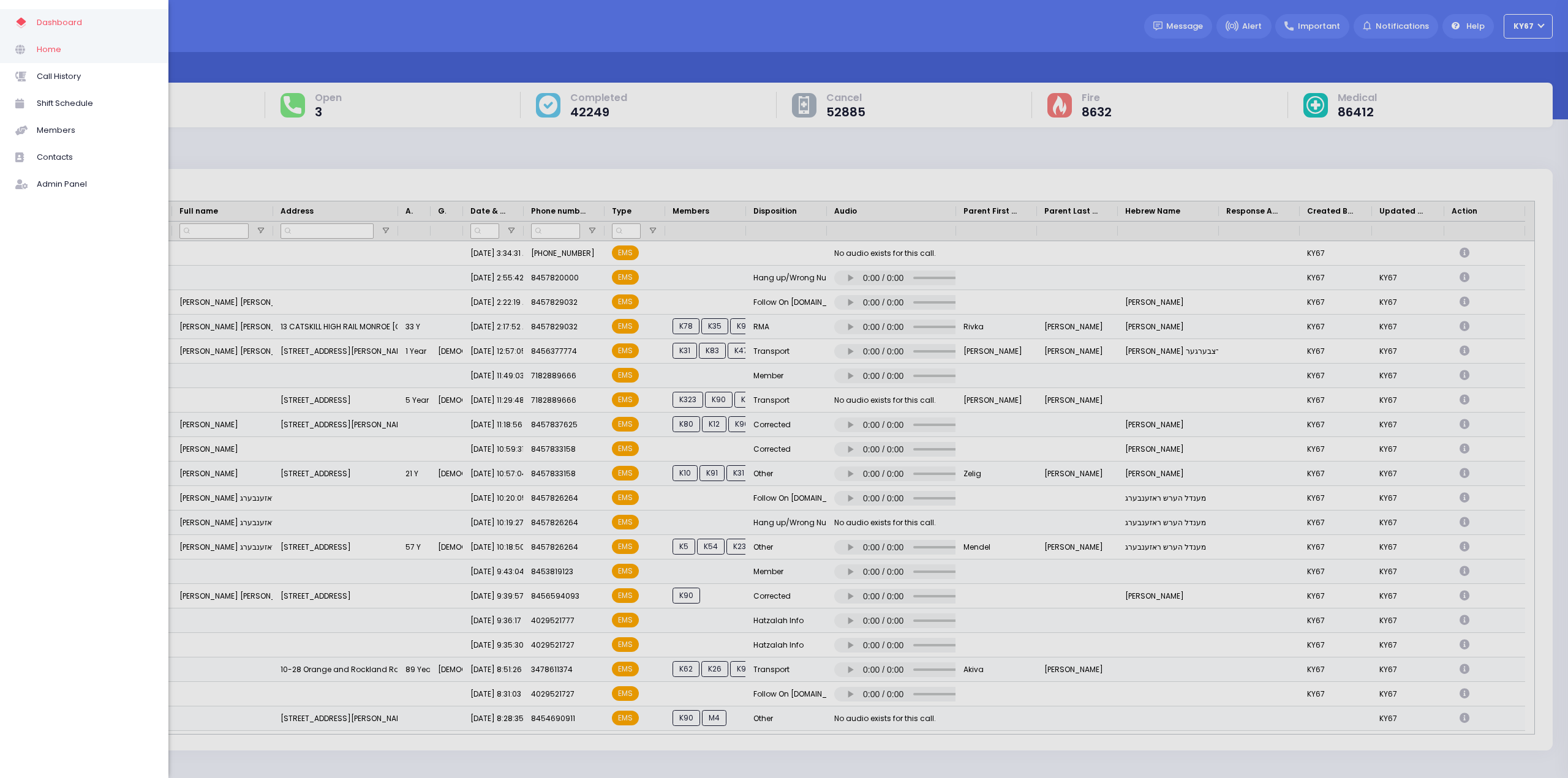
click at [41, 52] on span "Home" at bounding box center [95, 50] width 116 height 16
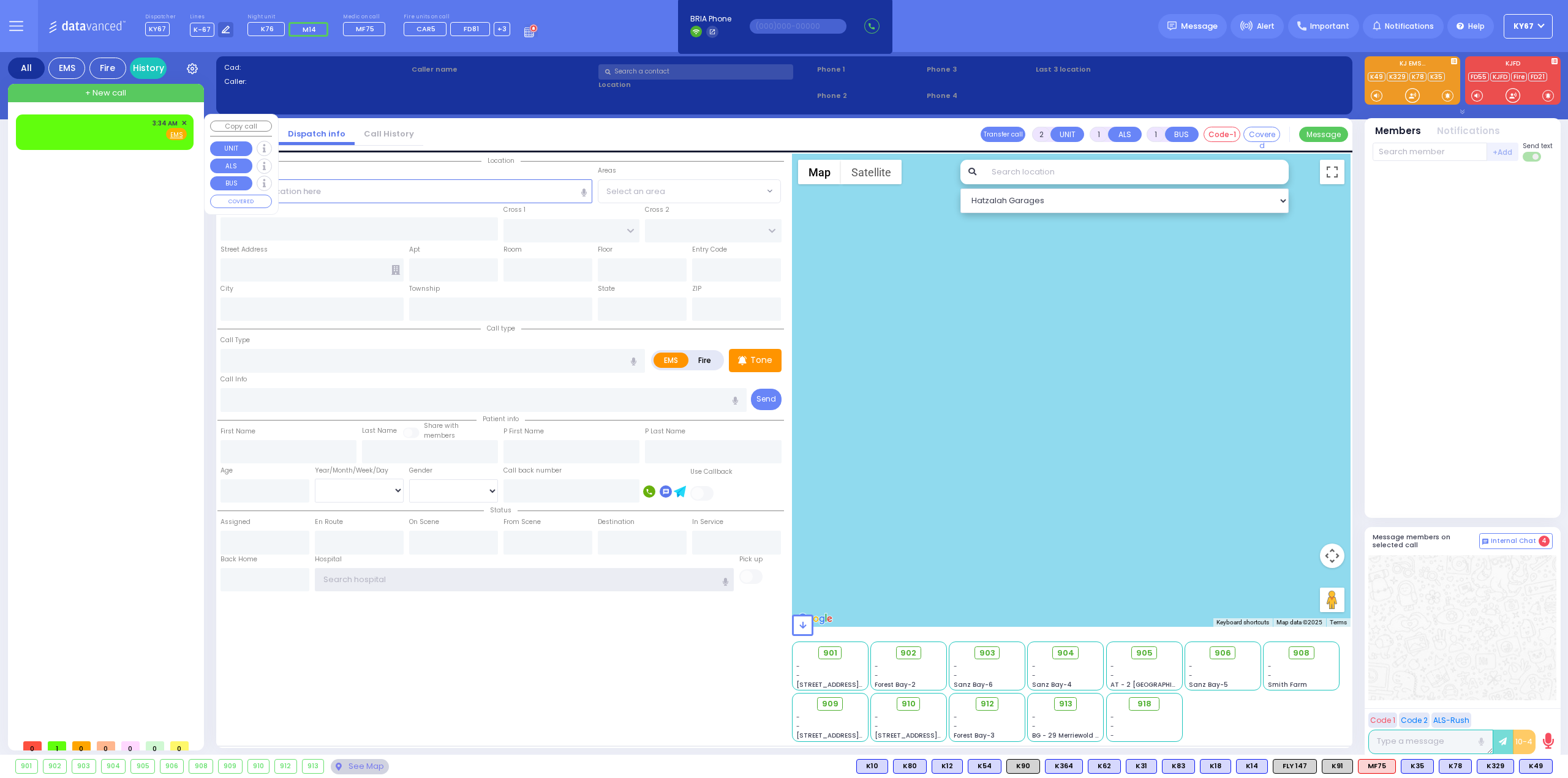
type input "Ky67"
click at [185, 123] on span "✕" at bounding box center [184, 123] width 6 height 10
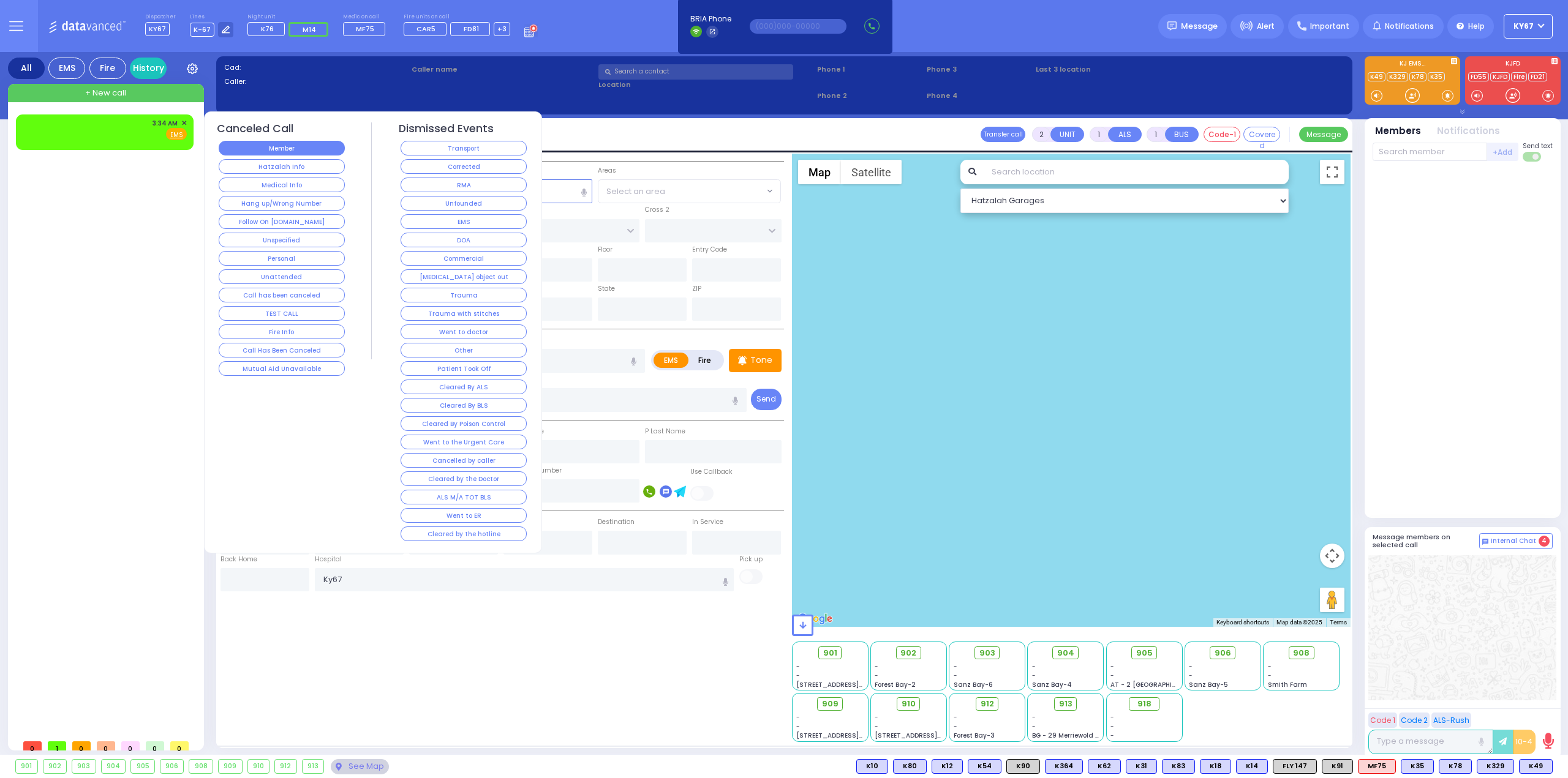
click at [275, 149] on button "Member" at bounding box center [281, 148] width 127 height 15
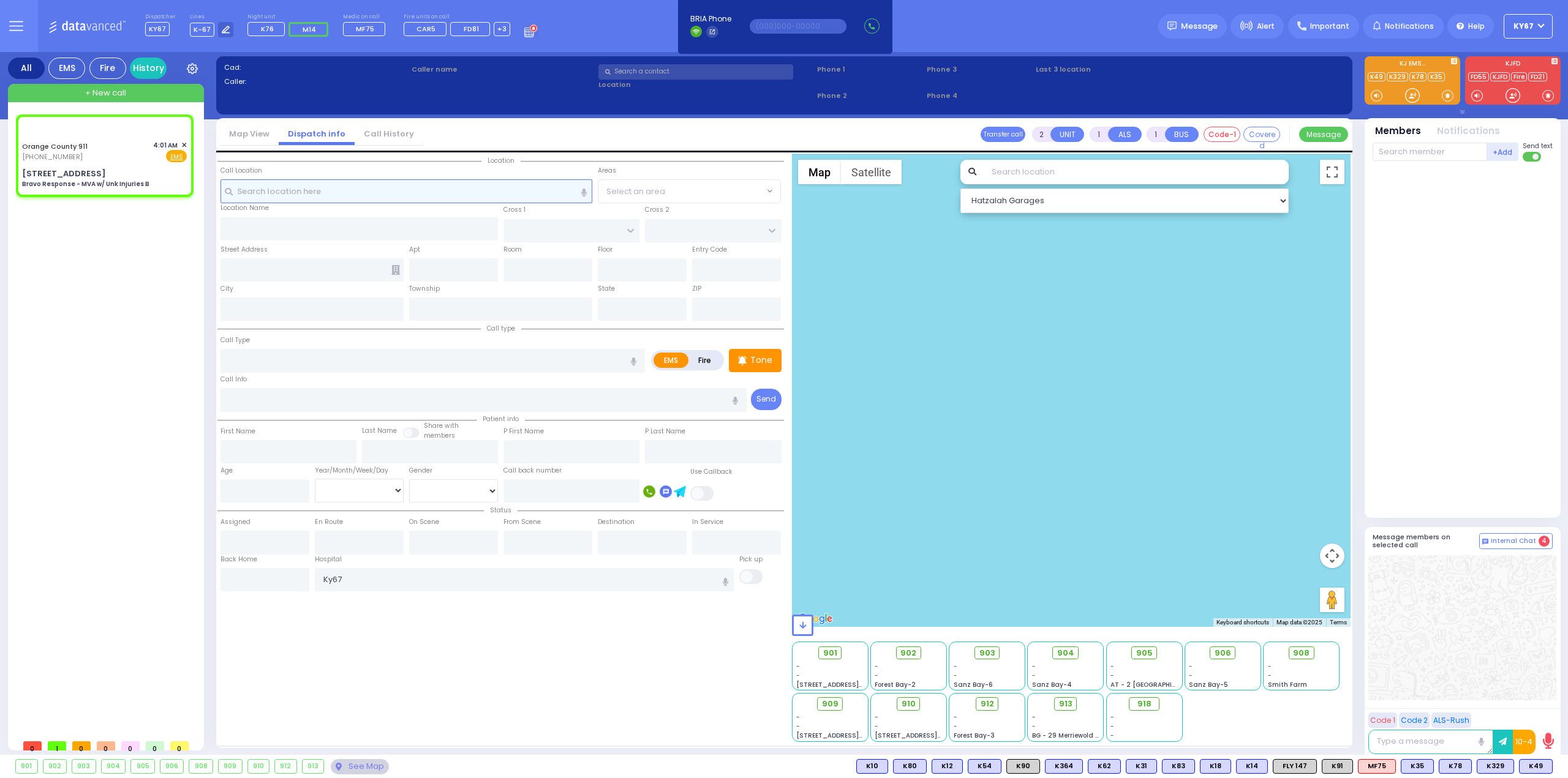
type input "6"
select select
type input "Bravo Response - MVA w/ Unk Injuries B"
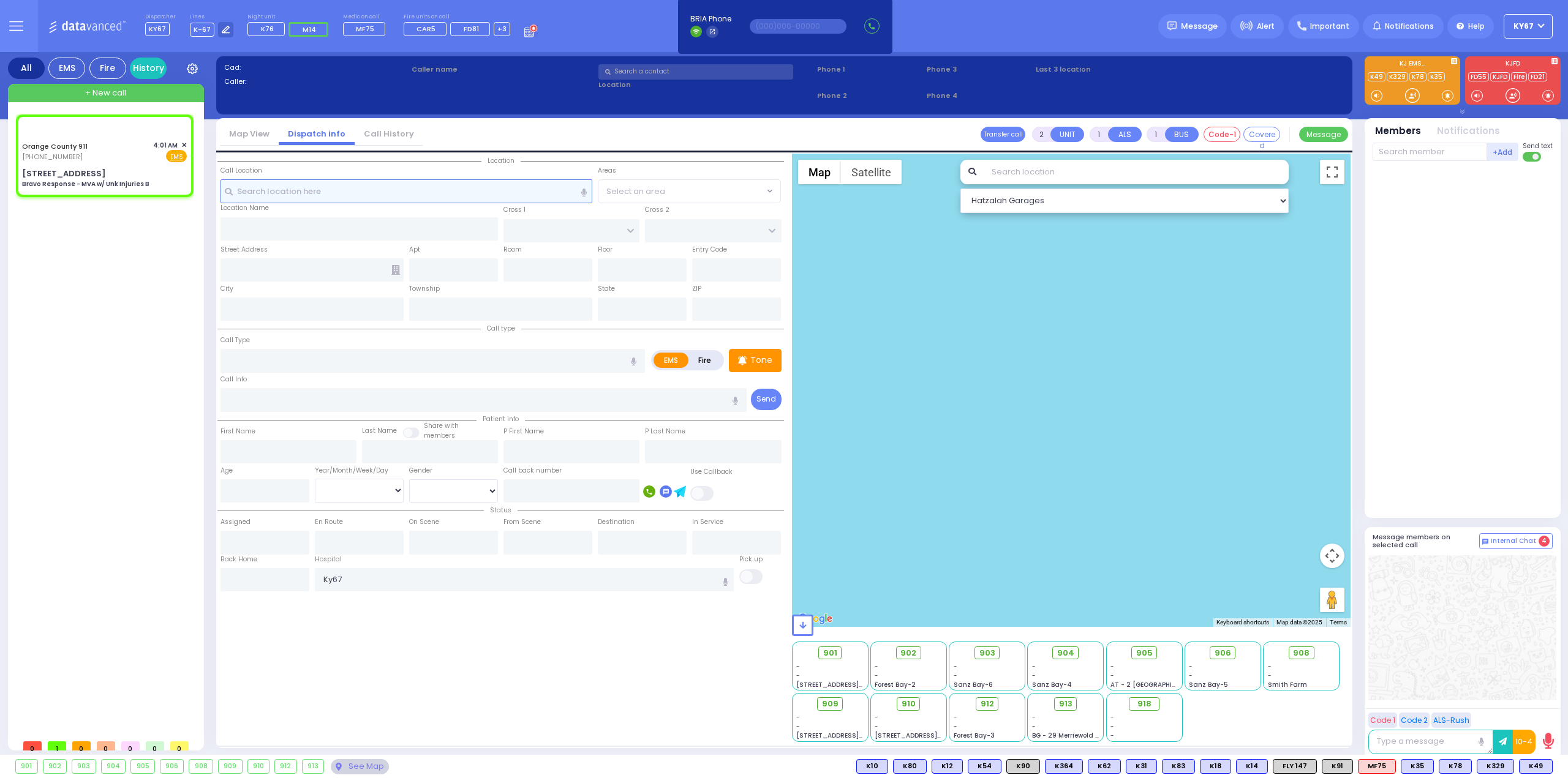
radio input "true"
type input "Nature: : Bravo Response - MVA w/ Unk Injuries B Address: : 3870 Interstate 87 …"
select select
select select "Hatzalah Garages"
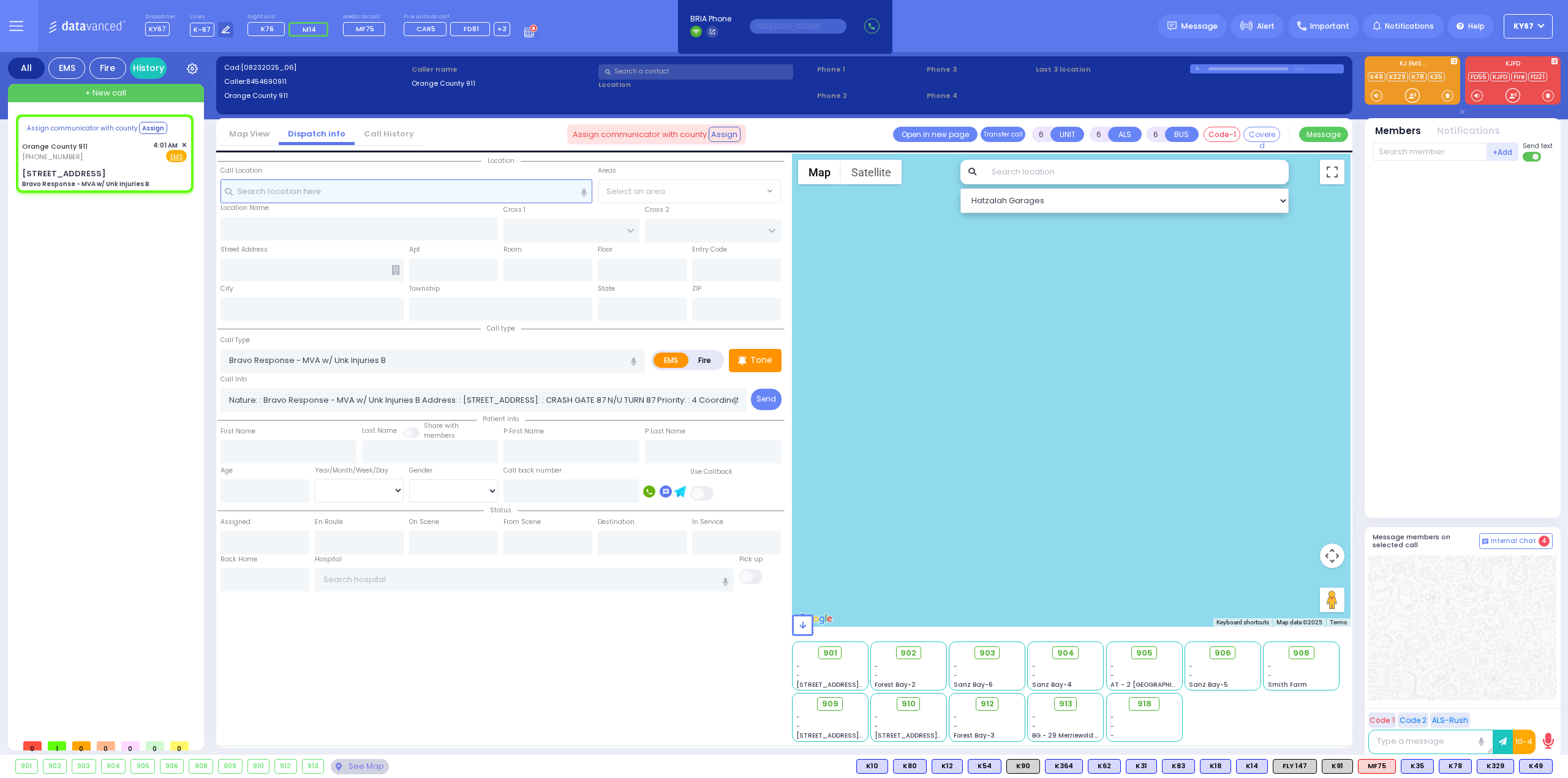
select select
radio input "true"
select select
select select "Hatzalah Garages"
type input "3870 Interstate 87 N"
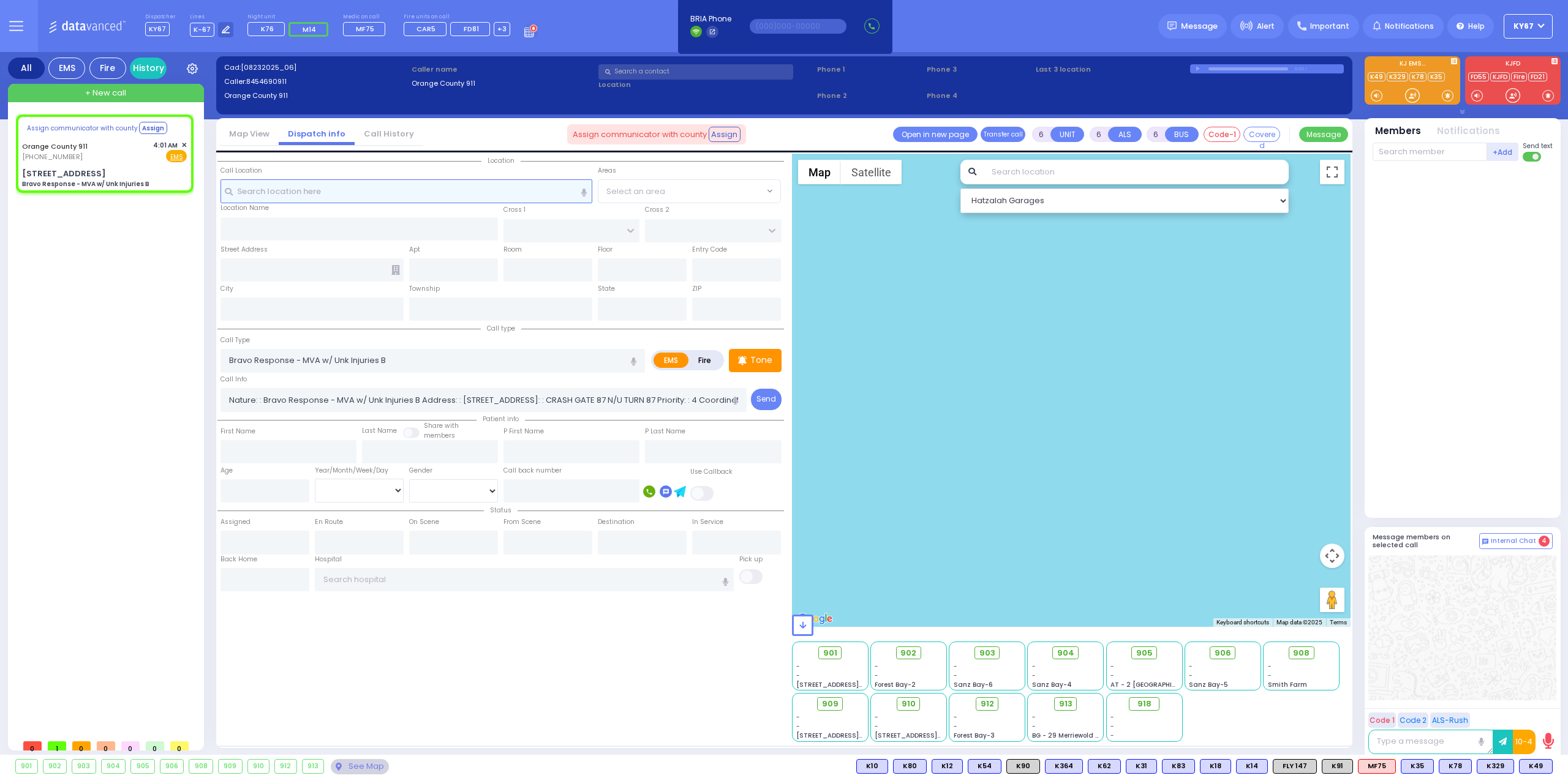
type input "Monroe"
type input "New York"
type input "10926"
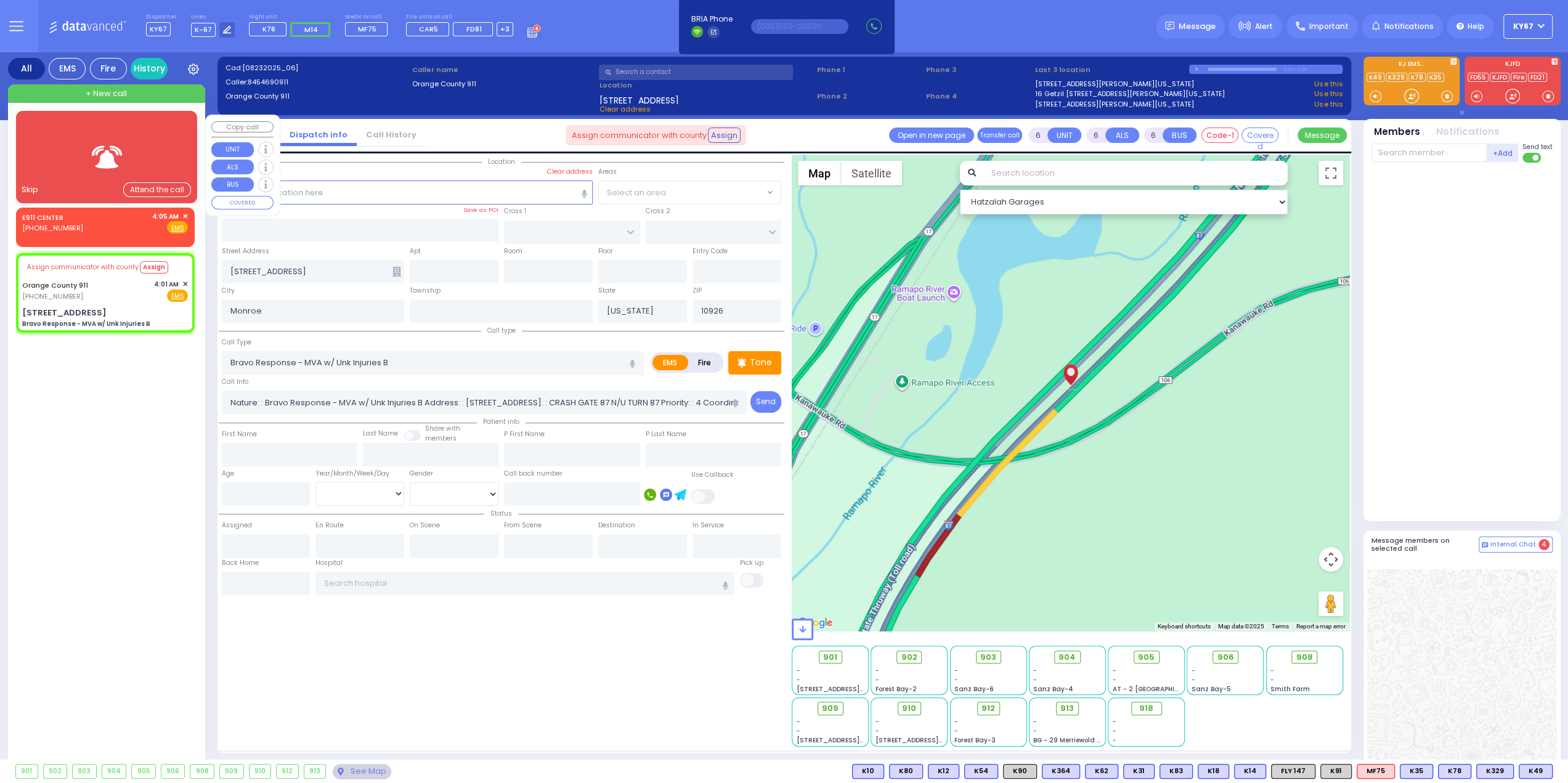
click at [185, 215] on span "✕" at bounding box center [185, 216] width 6 height 10
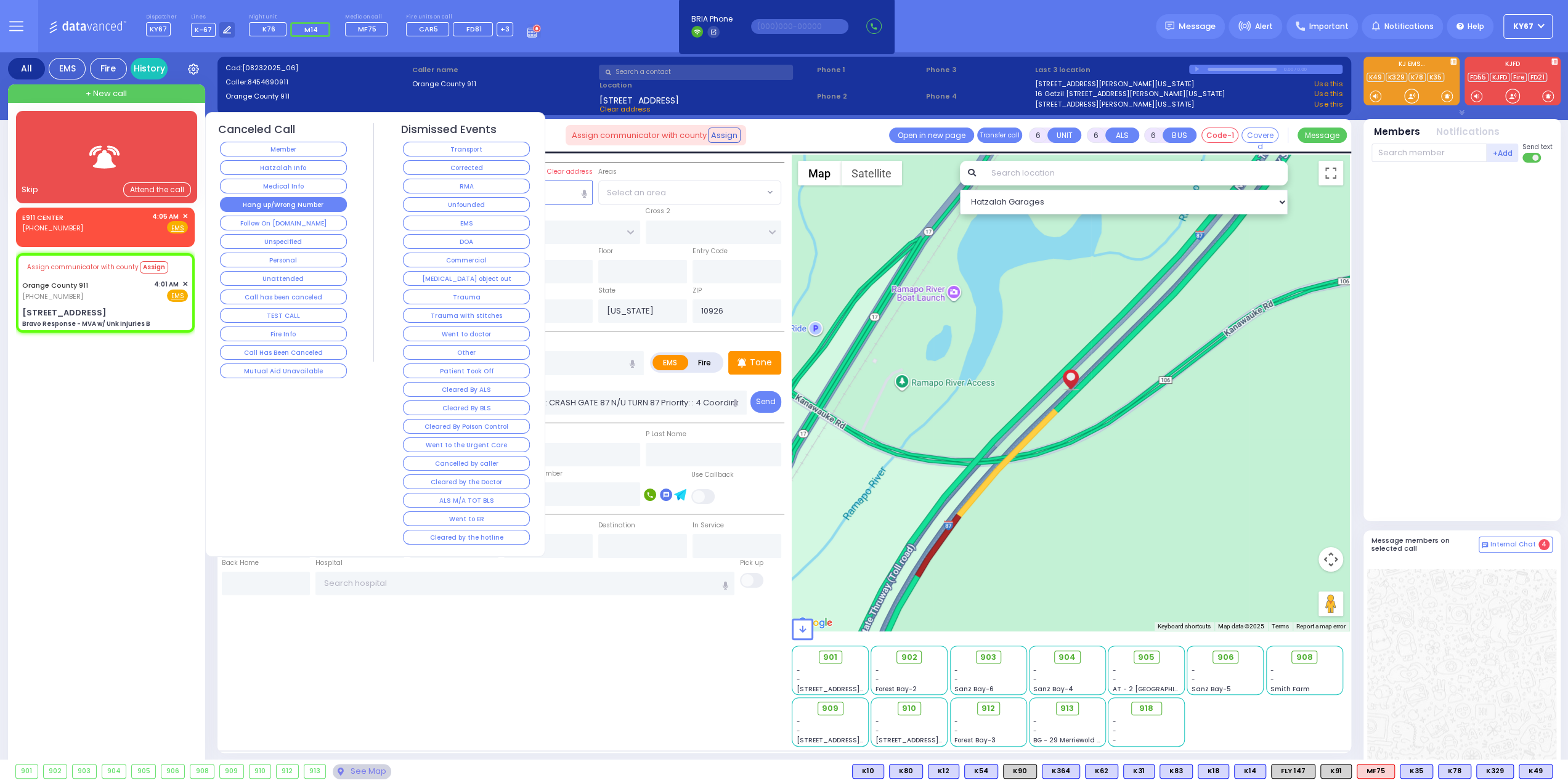
click at [300, 202] on button "Hang up/Wrong Number" at bounding box center [283, 204] width 127 height 15
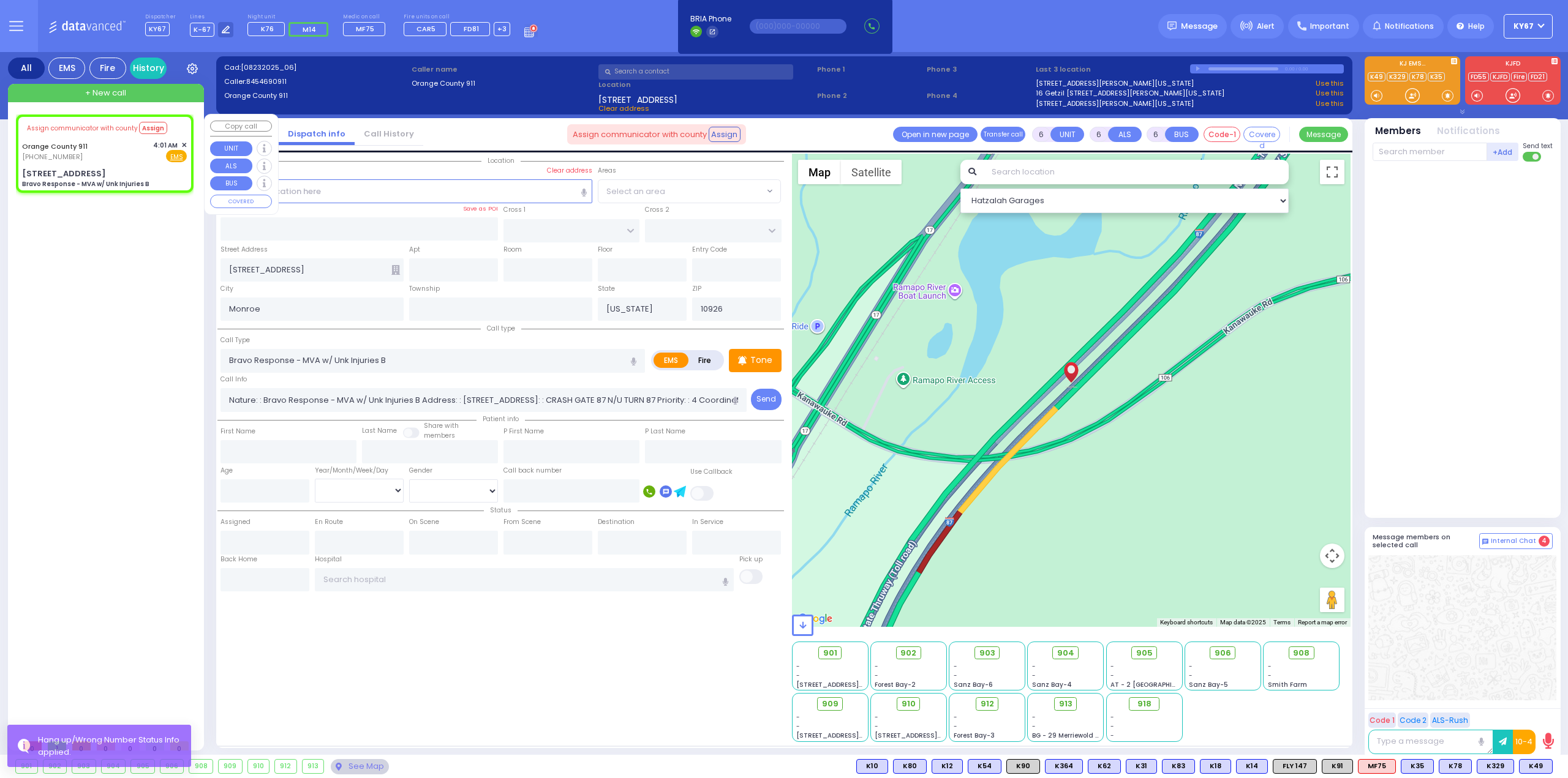
click at [186, 145] on span "✕" at bounding box center [184, 145] width 6 height 10
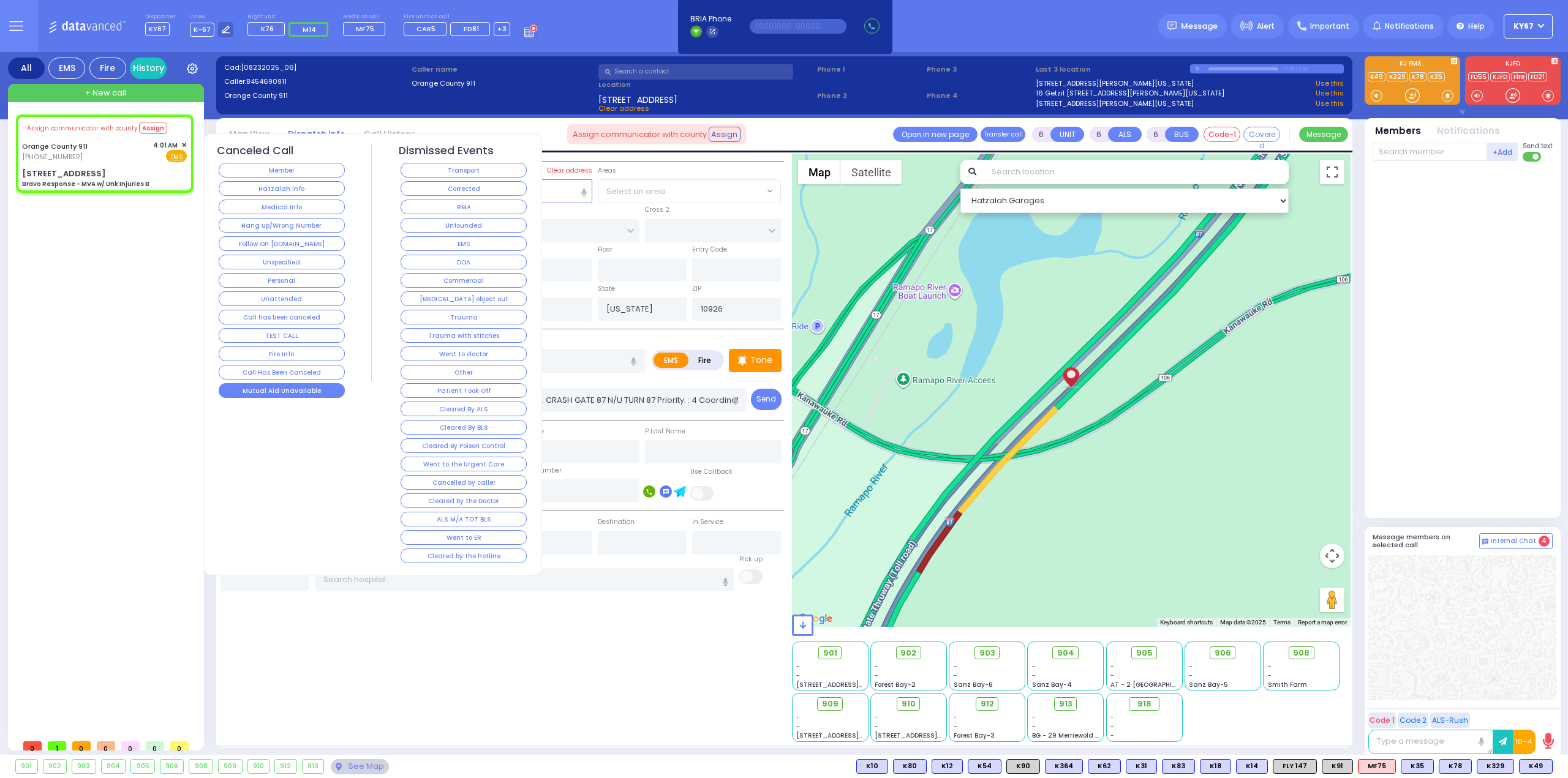
click at [290, 387] on button "Mutual Aid Unavailable" at bounding box center [281, 391] width 127 height 15
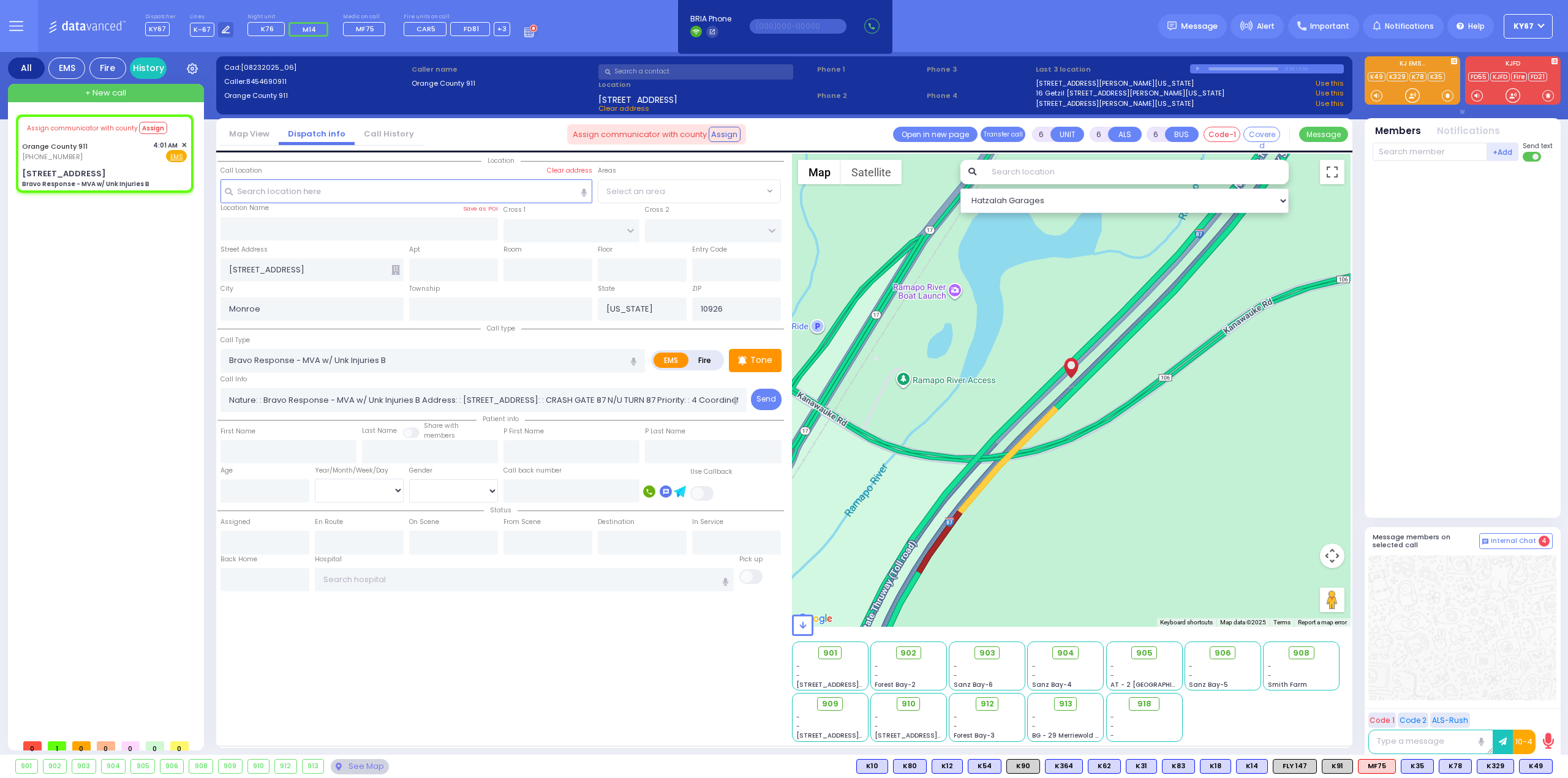
select select
radio input "true"
select select
